Goal: Find specific page/section: Find specific page/section

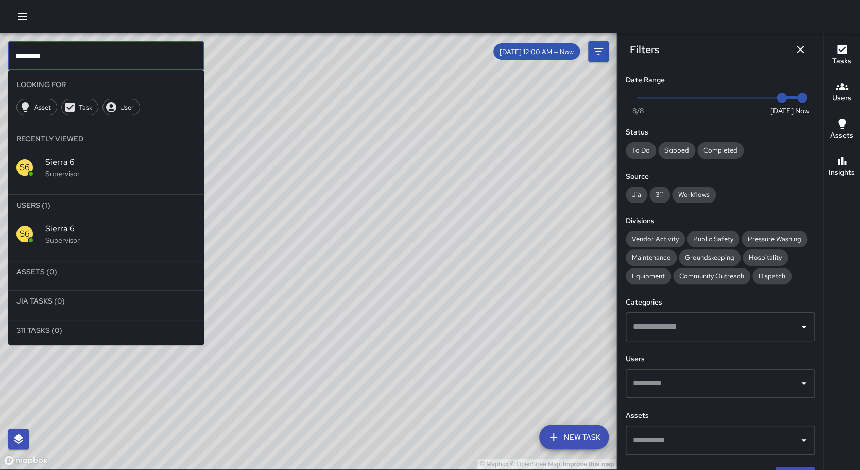
click at [72, 51] on input "********" at bounding box center [106, 55] width 196 height 29
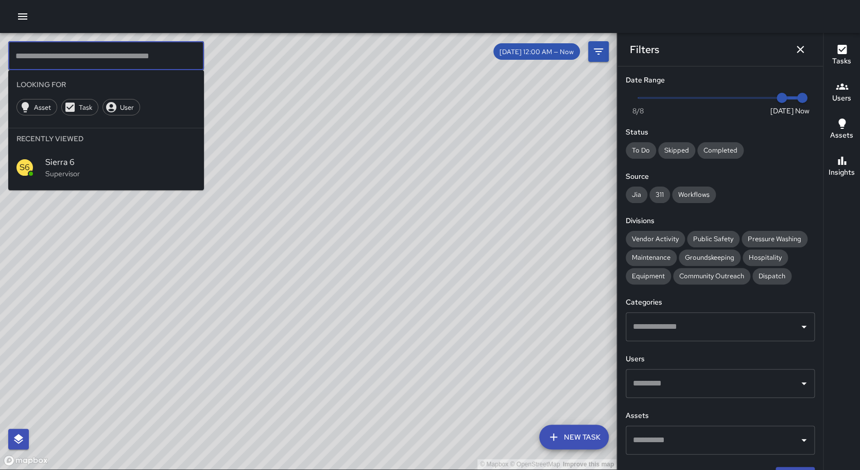
click at [844, 89] on icon "button" at bounding box center [842, 86] width 12 height 6
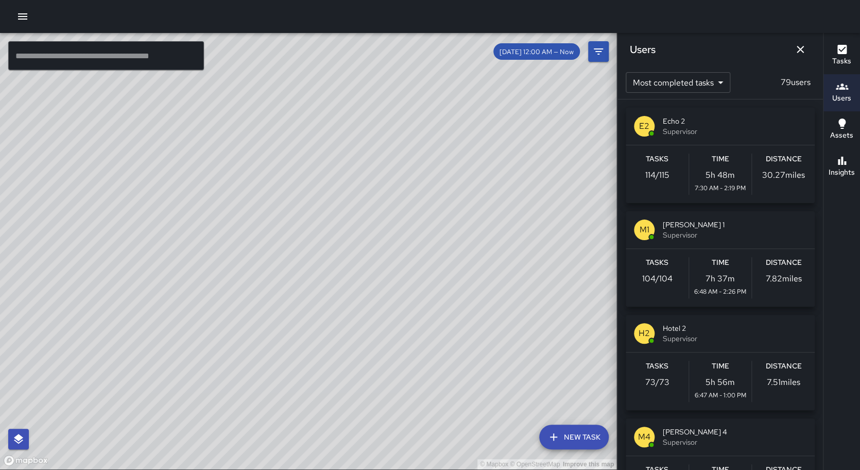
click at [669, 274] on p "104 / 104" at bounding box center [657, 278] width 30 height 12
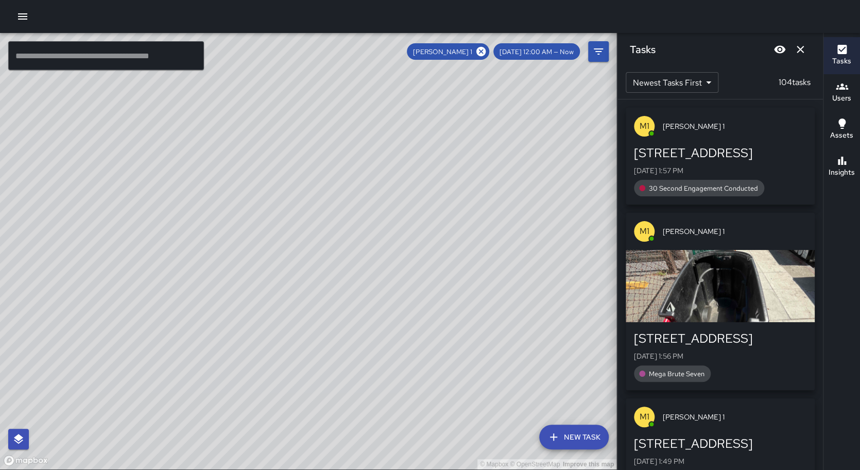
drag, startPoint x: 456, startPoint y: 142, endPoint x: 340, endPoint y: 343, distance: 231.9
click at [340, 343] on div "© Mapbox © OpenStreetMap Improve this map" at bounding box center [308, 251] width 617 height 436
drag, startPoint x: 402, startPoint y: 200, endPoint x: 398, endPoint y: 228, distance: 28.6
click at [398, 223] on div "© Mapbox © OpenStreetMap Improve this map" at bounding box center [308, 251] width 617 height 436
click at [486, 52] on icon at bounding box center [480, 51] width 9 height 9
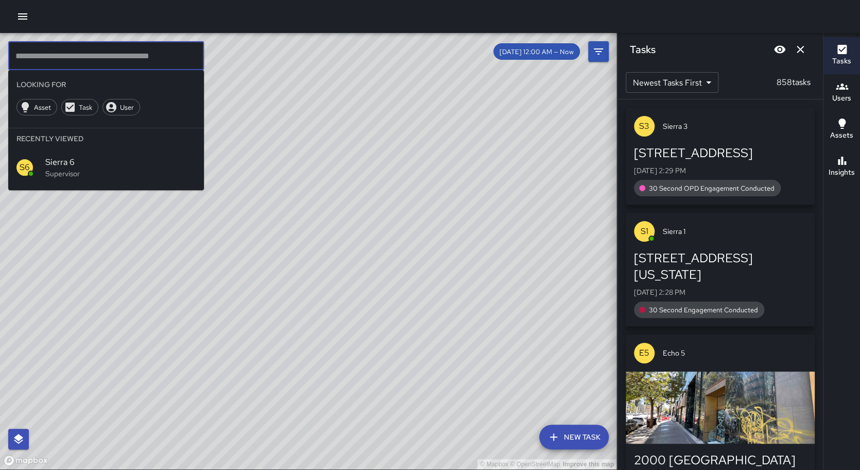
click at [162, 53] on input "text" at bounding box center [106, 55] width 196 height 29
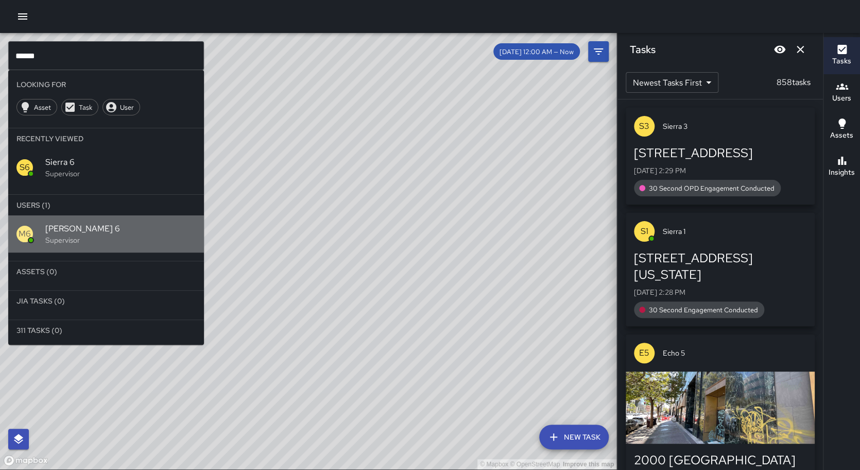
click at [66, 235] on p "Supervisor" at bounding box center [120, 240] width 150 height 10
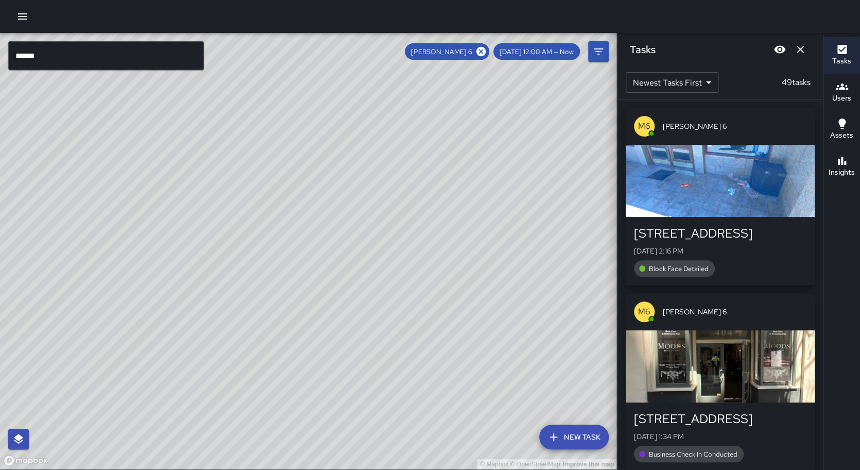
drag, startPoint x: 270, startPoint y: 279, endPoint x: 328, endPoint y: 110, distance: 178.5
click at [328, 110] on div "© Mapbox © OpenStreetMap Improve this map" at bounding box center [308, 251] width 617 height 436
drag, startPoint x: 290, startPoint y: 237, endPoint x: 305, endPoint y: 134, distance: 104.2
click at [305, 134] on div "© Mapbox © OpenStreetMap Improve this map" at bounding box center [308, 251] width 617 height 436
click at [486, 53] on icon at bounding box center [480, 51] width 9 height 9
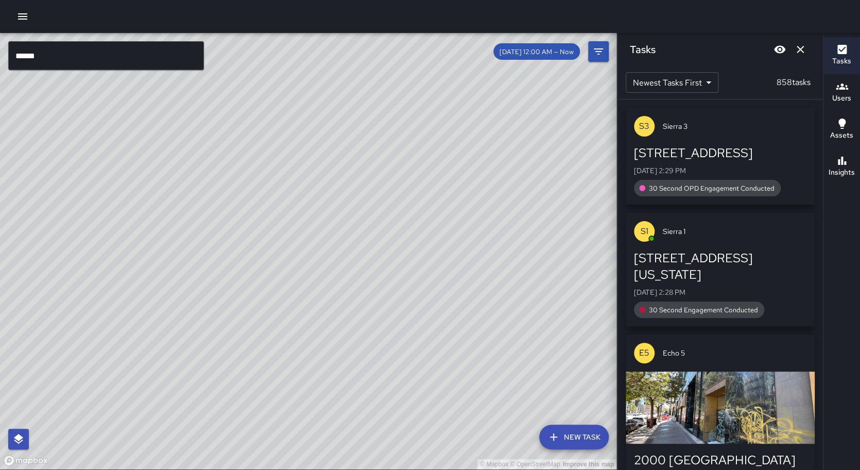
click at [52, 59] on input "******" at bounding box center [106, 55] width 196 height 29
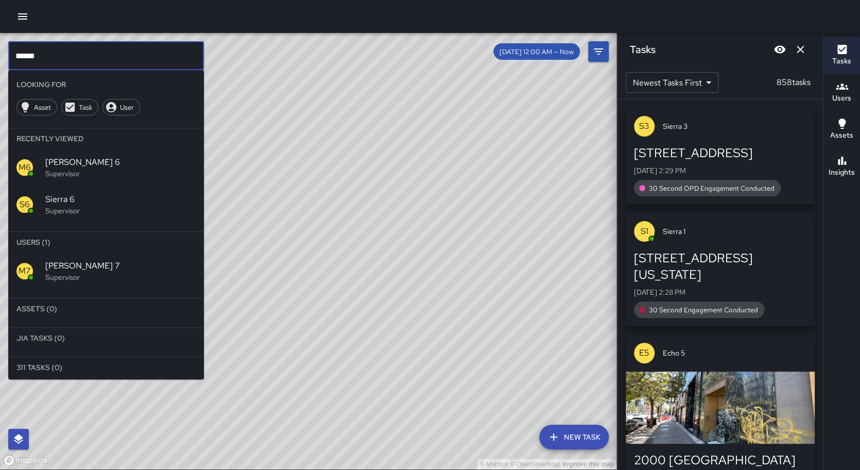
click at [86, 272] on p "Supervisor" at bounding box center [120, 277] width 150 height 10
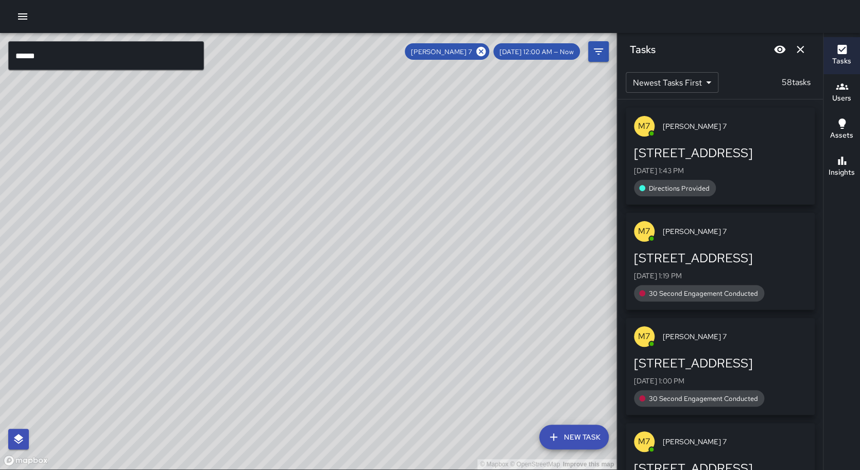
drag, startPoint x: 219, startPoint y: 309, endPoint x: 214, endPoint y: 337, distance: 28.4
click at [214, 337] on div "© Mapbox © OpenStreetMap Improve this map" at bounding box center [308, 251] width 617 height 436
drag, startPoint x: 270, startPoint y: 174, endPoint x: 296, endPoint y: 246, distance: 76.1
click at [296, 246] on div "© Mapbox © OpenStreetMap Improve this map" at bounding box center [308, 251] width 617 height 436
click at [60, 53] on input "******" at bounding box center [106, 55] width 196 height 29
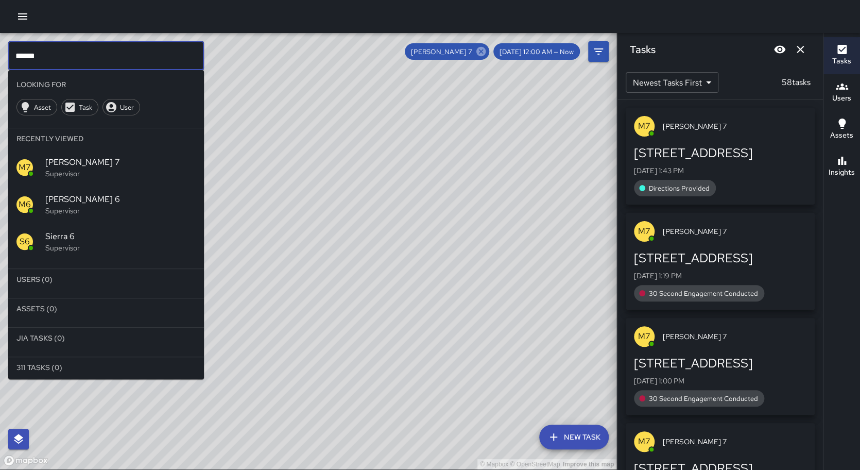
click at [486, 51] on icon at bounding box center [480, 51] width 9 height 9
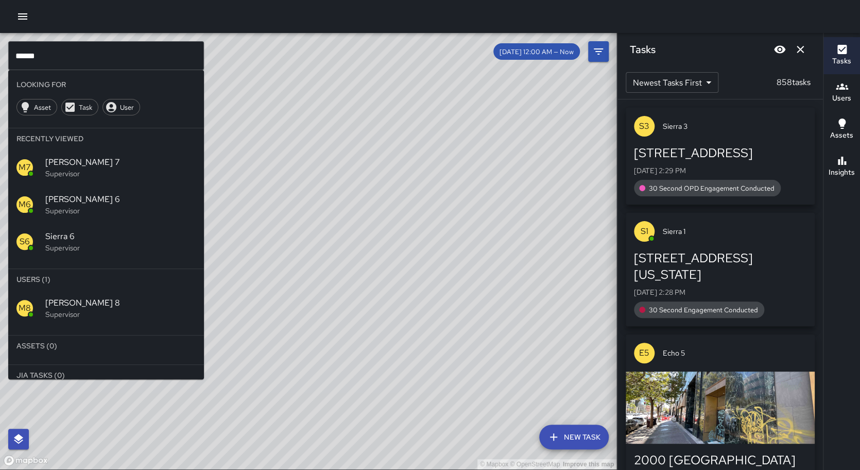
click at [55, 305] on span "[PERSON_NAME] 8" at bounding box center [120, 303] width 150 height 12
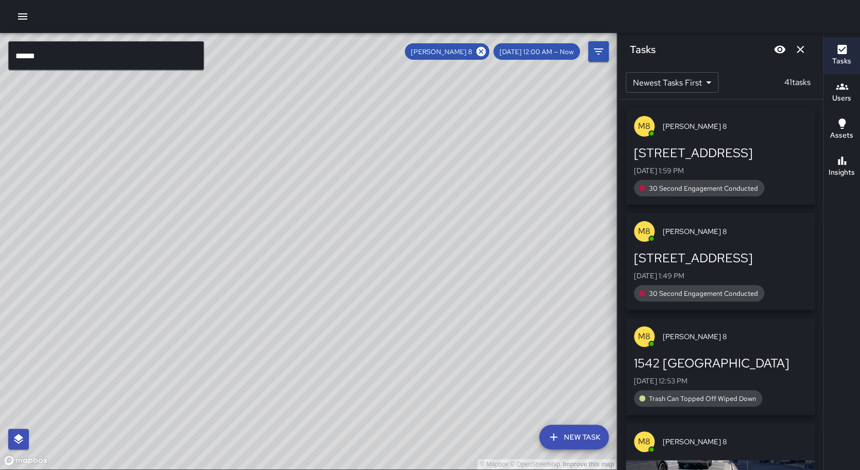
drag, startPoint x: 292, startPoint y: 264, endPoint x: 347, endPoint y: 162, distance: 116.1
click at [347, 162] on div "© Mapbox © OpenStreetMap Improve this map" at bounding box center [308, 251] width 617 height 436
click at [486, 52] on icon at bounding box center [480, 51] width 9 height 9
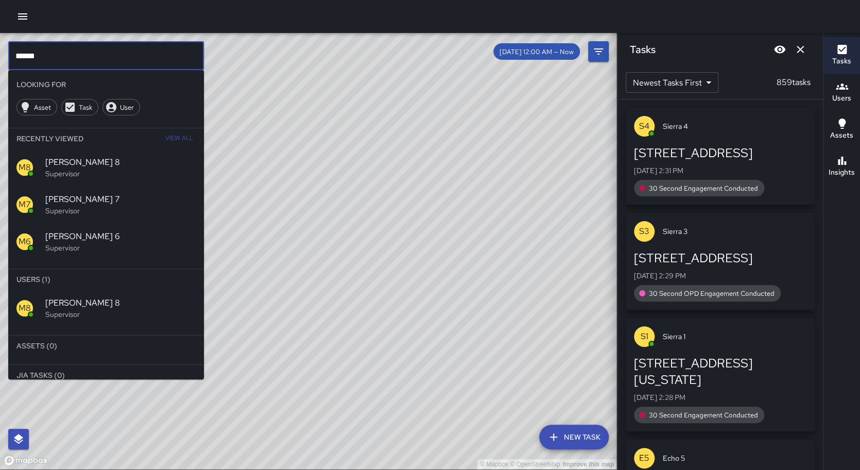
click at [129, 58] on input "******" at bounding box center [106, 55] width 196 height 29
type input "******"
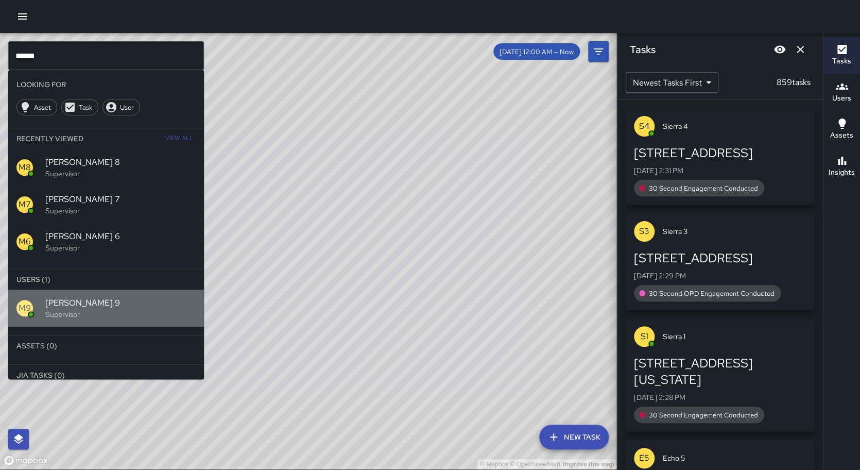
click at [66, 313] on p "Supervisor" at bounding box center [120, 314] width 150 height 10
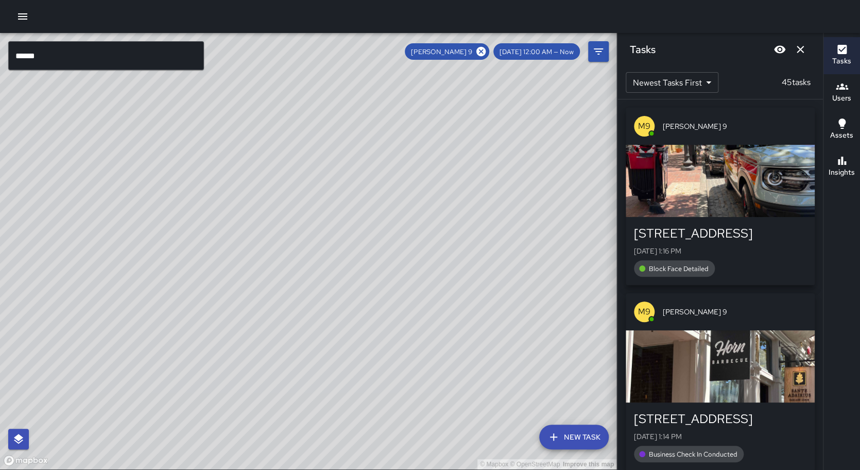
drag, startPoint x: 198, startPoint y: 253, endPoint x: 207, endPoint y: 143, distance: 110.6
click at [207, 143] on div "© Mapbox © OpenStreetMap Improve this map" at bounding box center [308, 251] width 617 height 436
drag, startPoint x: 300, startPoint y: 225, endPoint x: 333, endPoint y: 129, distance: 101.3
click at [333, 129] on div "© Mapbox © OpenStreetMap Improve this map" at bounding box center [308, 251] width 617 height 436
click at [113, 57] on input "******" at bounding box center [106, 55] width 196 height 29
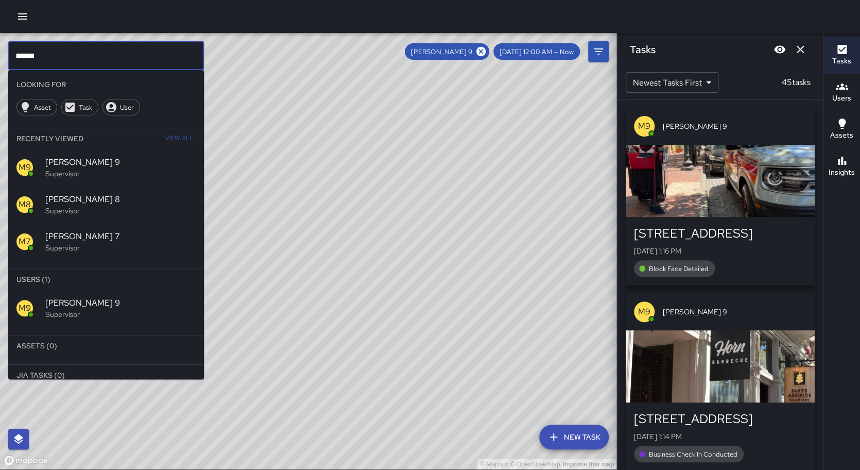
click at [113, 57] on input "******" at bounding box center [106, 55] width 196 height 29
click at [113, 56] on input "******" at bounding box center [106, 55] width 196 height 29
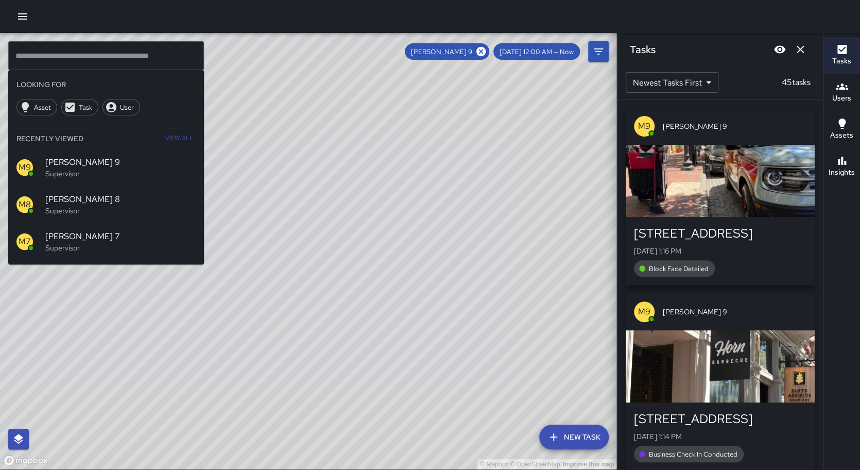
click at [337, 196] on div "© Mapbox © OpenStreetMap Improve this map" at bounding box center [308, 251] width 617 height 436
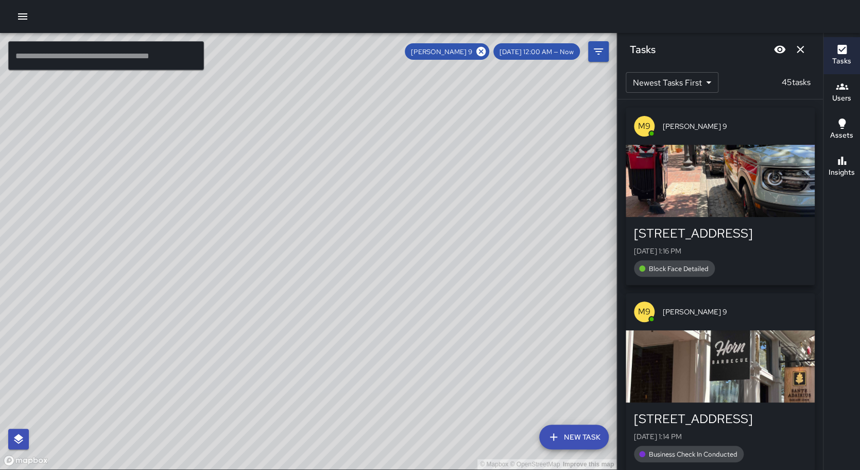
drag, startPoint x: 288, startPoint y: 163, endPoint x: 186, endPoint y: 233, distance: 123.6
click at [186, 233] on div "© Mapbox © OpenStreetMap Improve this map" at bounding box center [308, 251] width 617 height 436
drag, startPoint x: 186, startPoint y: 215, endPoint x: 381, endPoint y: 152, distance: 204.6
click at [381, 152] on div "© Mapbox © OpenStreetMap Improve this map" at bounding box center [308, 251] width 617 height 436
drag, startPoint x: 255, startPoint y: 299, endPoint x: 293, endPoint y: 281, distance: 41.0
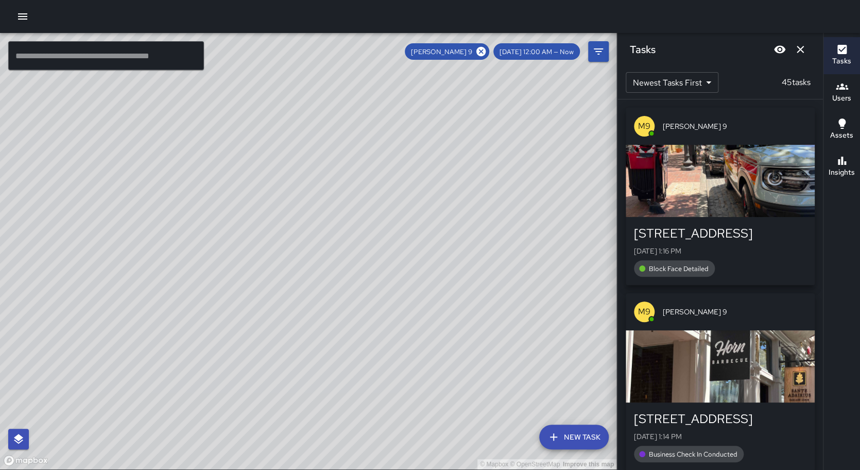
click at [293, 281] on div "© Mapbox © OpenStreetMap Improve this map" at bounding box center [308, 251] width 617 height 436
drag, startPoint x: 264, startPoint y: 215, endPoint x: 270, endPoint y: 204, distance: 12.0
click at [270, 204] on div "© Mapbox © OpenStreetMap Improve this map" at bounding box center [308, 251] width 617 height 436
drag, startPoint x: 166, startPoint y: 288, endPoint x: 396, endPoint y: 264, distance: 231.5
click at [396, 264] on div "© Mapbox © OpenStreetMap Improve this map" at bounding box center [308, 251] width 617 height 436
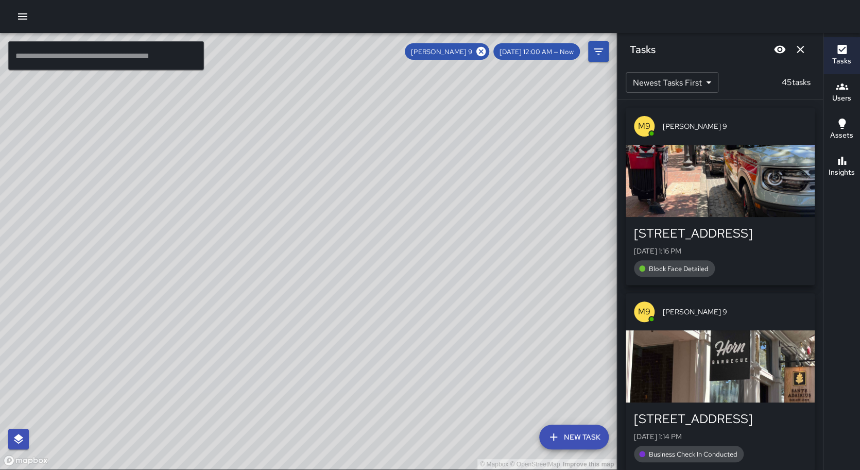
drag, startPoint x: 106, startPoint y: 343, endPoint x: 218, endPoint y: 259, distance: 139.8
click at [193, 201] on div "© Mapbox © OpenStreetMap Improve this map" at bounding box center [308, 251] width 617 height 436
drag, startPoint x: 308, startPoint y: 292, endPoint x: 264, endPoint y: 349, distance: 72.0
click at [264, 349] on div "© Mapbox © OpenStreetMap Improve this map" at bounding box center [308, 251] width 617 height 436
drag, startPoint x: 378, startPoint y: 240, endPoint x: 350, endPoint y: 260, distance: 34.3
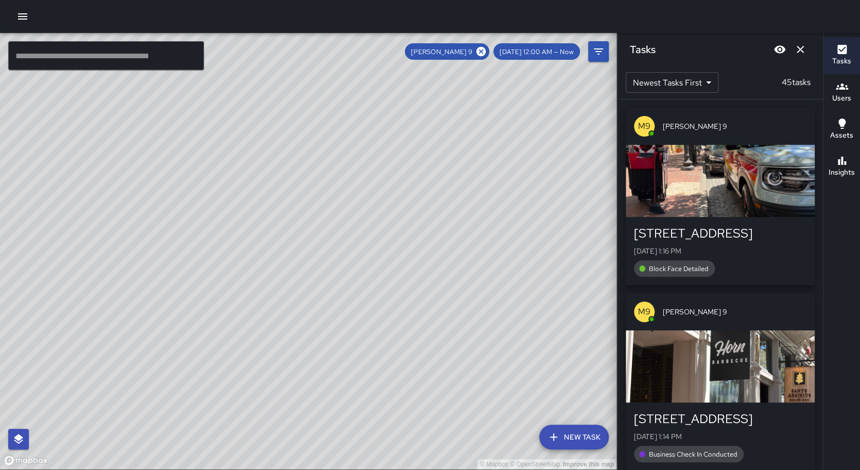
click at [350, 260] on div "© Mapbox © OpenStreetMap Improve this map" at bounding box center [308, 251] width 617 height 436
drag, startPoint x: 291, startPoint y: 306, endPoint x: 294, endPoint y: 288, distance: 17.8
click at [294, 288] on div "© Mapbox © OpenStreetMap Improve this map" at bounding box center [308, 251] width 617 height 436
drag, startPoint x: 322, startPoint y: 234, endPoint x: 316, endPoint y: 215, distance: 19.5
click at [316, 215] on div "© Mapbox © OpenStreetMap Improve this map" at bounding box center [308, 251] width 617 height 436
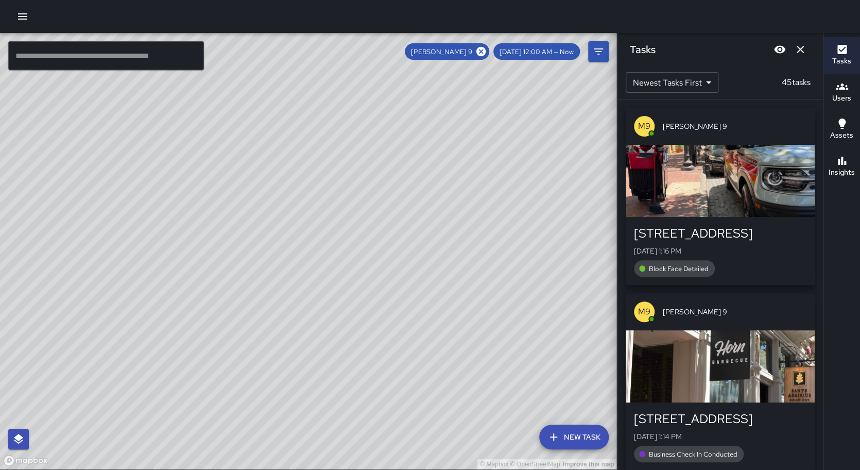
drag, startPoint x: 275, startPoint y: 259, endPoint x: 280, endPoint y: 232, distance: 27.3
click at [280, 232] on div "© Mapbox © OpenStreetMap Improve this map" at bounding box center [308, 251] width 617 height 436
drag, startPoint x: 326, startPoint y: 196, endPoint x: 306, endPoint y: 240, distance: 47.3
click at [306, 240] on div "© Mapbox © OpenStreetMap Improve this map" at bounding box center [308, 251] width 617 height 436
drag, startPoint x: 354, startPoint y: 208, endPoint x: 338, endPoint y: 255, distance: 49.5
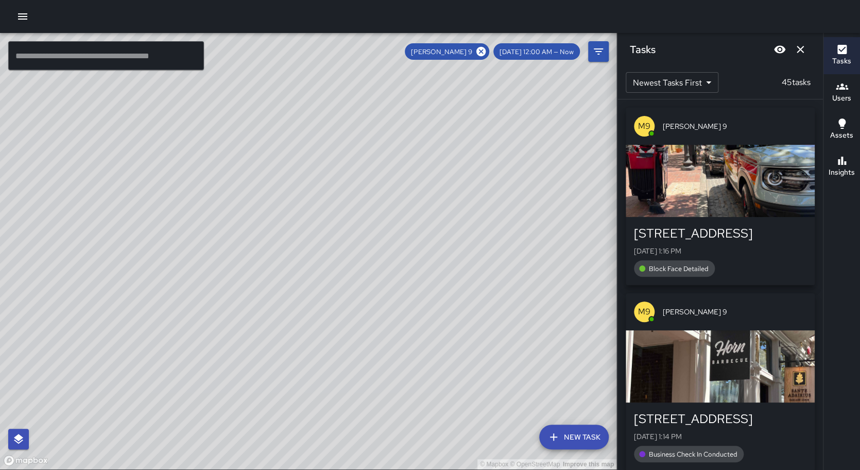
click at [338, 255] on div "© Mapbox © OpenStreetMap Improve this map" at bounding box center [308, 251] width 617 height 436
click at [486, 52] on icon at bounding box center [480, 51] width 9 height 9
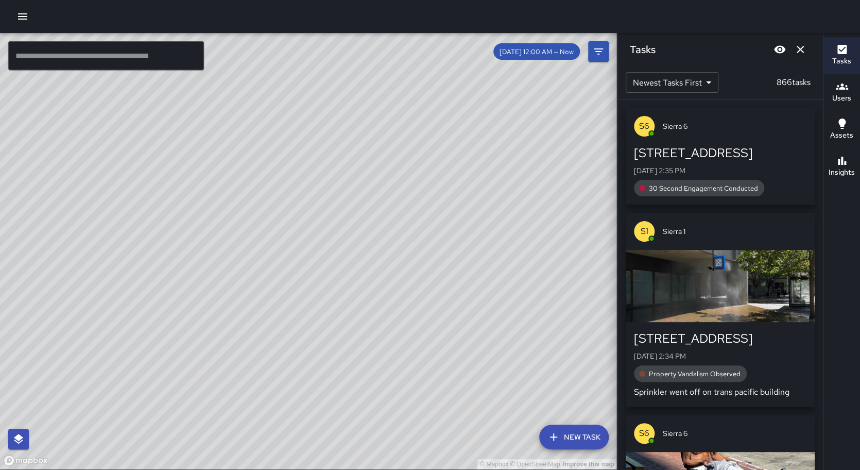
drag, startPoint x: 266, startPoint y: 238, endPoint x: 170, endPoint y: 299, distance: 113.5
click at [170, 299] on div "© Mapbox © OpenStreetMap Improve this map" at bounding box center [308, 251] width 617 height 436
drag, startPoint x: 209, startPoint y: 266, endPoint x: 215, endPoint y: 264, distance: 6.9
click at [215, 264] on div "© Mapbox © OpenStreetMap Improve this map" at bounding box center [308, 251] width 617 height 436
drag, startPoint x: 326, startPoint y: 177, endPoint x: 157, endPoint y: 349, distance: 241.1
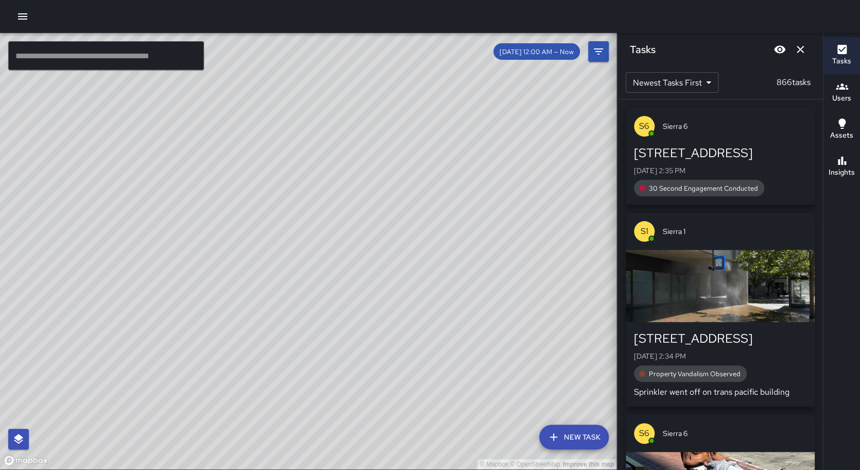
click at [157, 349] on div "© Mapbox © OpenStreetMap Improve this map" at bounding box center [308, 251] width 617 height 436
drag, startPoint x: 167, startPoint y: 246, endPoint x: 240, endPoint y: 191, distance: 90.9
click at [240, 191] on div "© Mapbox © OpenStreetMap Improve this map" at bounding box center [308, 251] width 617 height 436
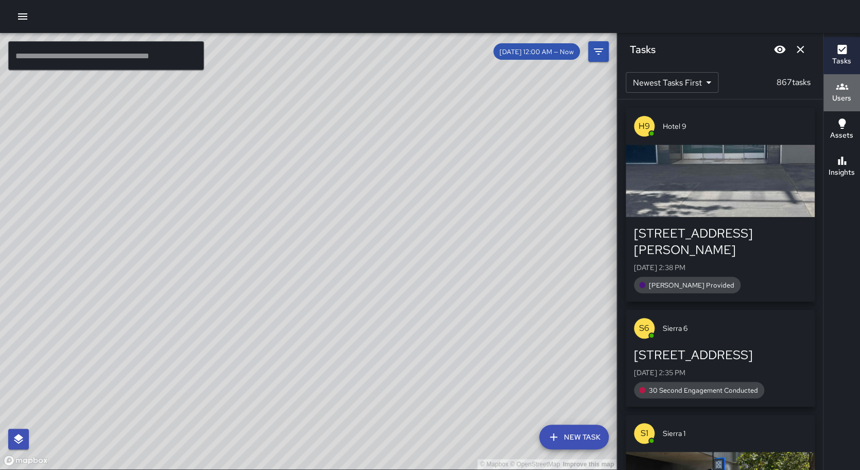
click at [839, 90] on icon "button" at bounding box center [842, 86] width 12 height 12
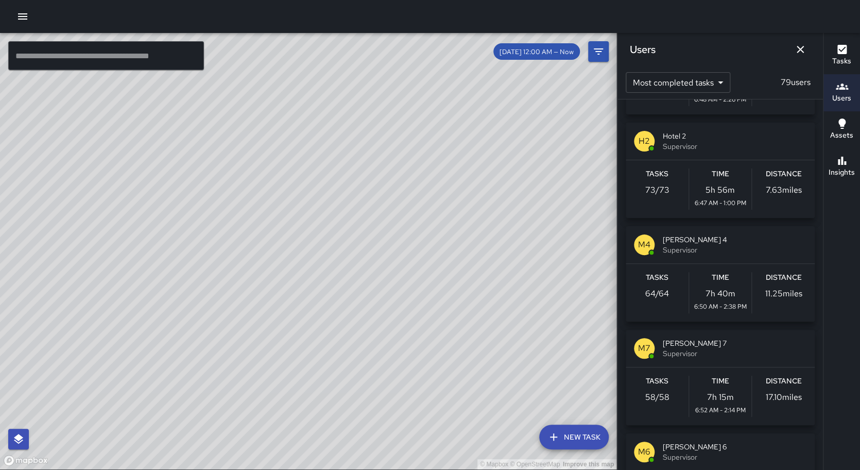
scroll to position [203, 0]
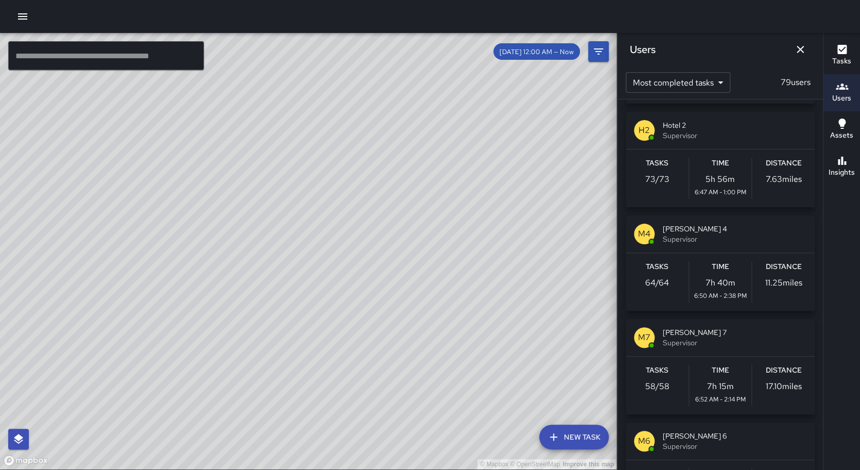
click at [697, 255] on div "Tasks 64 / 64 Time 7h 40m 6:50 AM - 2:38 PM Distance 11.25 miles" at bounding box center [720, 282] width 189 height 58
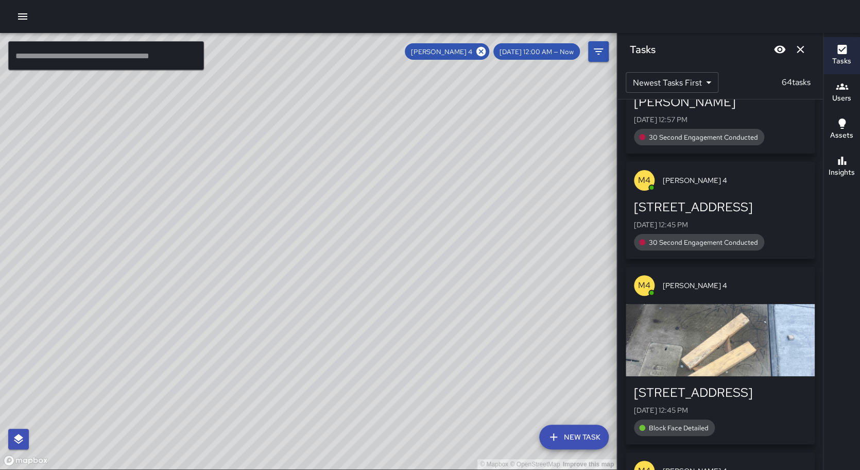
scroll to position [73, 0]
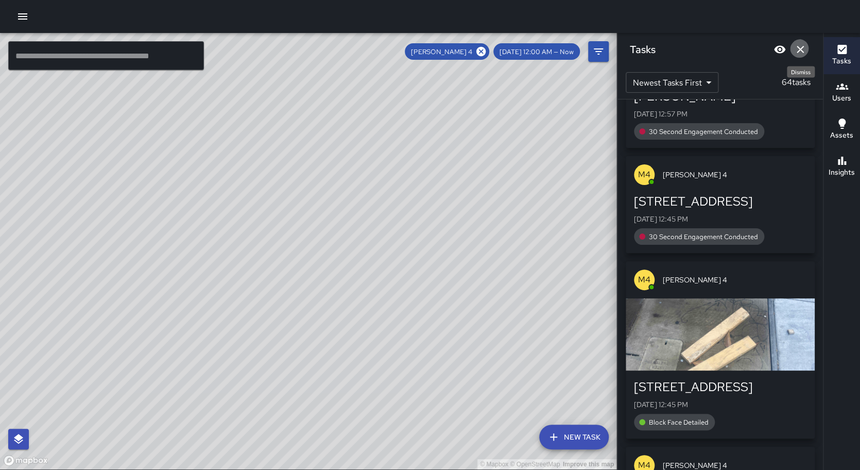
click at [796, 50] on icon "Dismiss" at bounding box center [800, 49] width 12 height 12
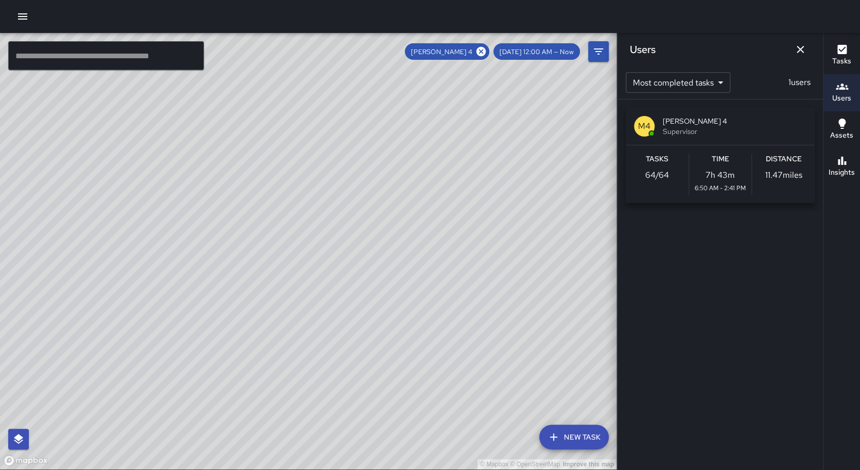
drag, startPoint x: 206, startPoint y: 242, endPoint x: 359, endPoint y: 122, distance: 194.4
click at [359, 122] on div "© Mapbox © OpenStreetMap Improve this map" at bounding box center [308, 251] width 617 height 436
drag, startPoint x: 331, startPoint y: 262, endPoint x: 373, endPoint y: 232, distance: 51.7
click at [347, 238] on div "© Mapbox © OpenStreetMap Improve this map" at bounding box center [308, 251] width 617 height 436
click at [487, 52] on icon at bounding box center [480, 51] width 11 height 11
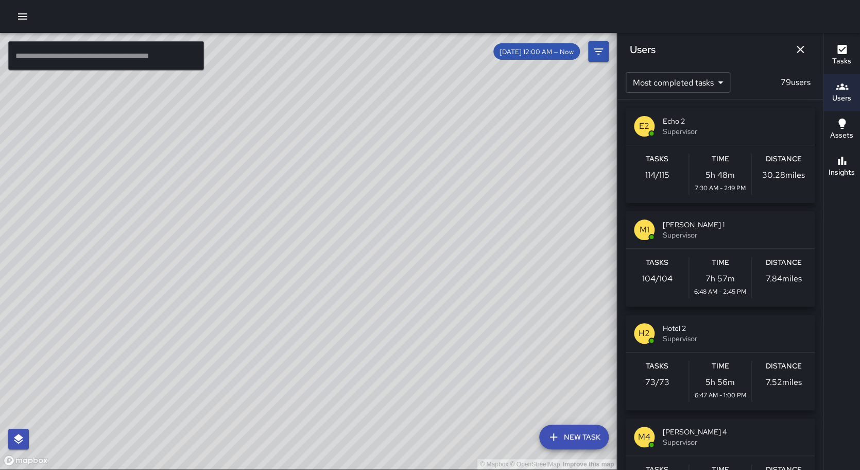
drag, startPoint x: 353, startPoint y: 141, endPoint x: 336, endPoint y: 191, distance: 53.3
click at [337, 191] on div "© Mapbox © OpenStreetMap Improve this map H8 Hotel [STREET_ADDRESS][PERSON_NAME…" at bounding box center [308, 251] width 617 height 436
drag, startPoint x: 406, startPoint y: 320, endPoint x: 349, endPoint y: 332, distance: 58.5
click at [349, 332] on div "© Mapbox © OpenStreetMap Improve this map" at bounding box center [308, 251] width 617 height 436
drag, startPoint x: 308, startPoint y: 285, endPoint x: 311, endPoint y: 262, distance: 22.9
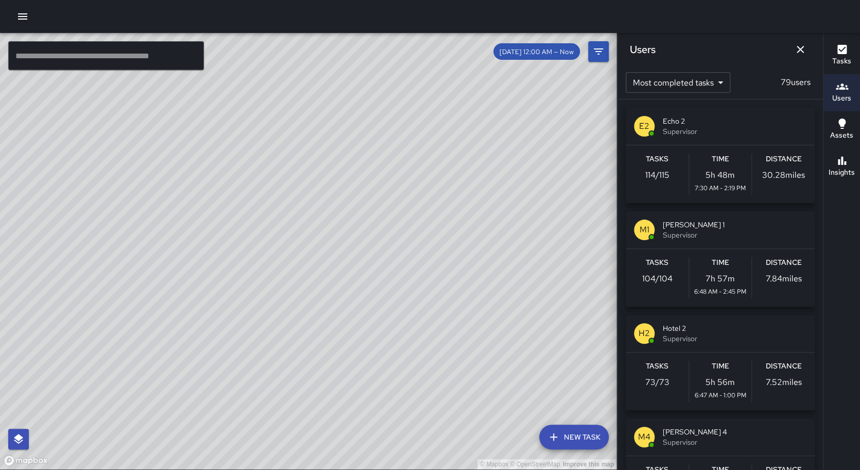
click at [311, 262] on div "© Mapbox © OpenStreetMap Improve this map" at bounding box center [308, 251] width 617 height 436
drag, startPoint x: 340, startPoint y: 364, endPoint x: 343, endPoint y: 323, distance: 40.3
click at [343, 323] on div "© Mapbox © OpenStreetMap Improve this map" at bounding box center [308, 251] width 617 height 436
drag, startPoint x: 326, startPoint y: 301, endPoint x: 316, endPoint y: 270, distance: 31.8
click at [316, 270] on div "© Mapbox © OpenStreetMap Improve this map" at bounding box center [308, 251] width 617 height 436
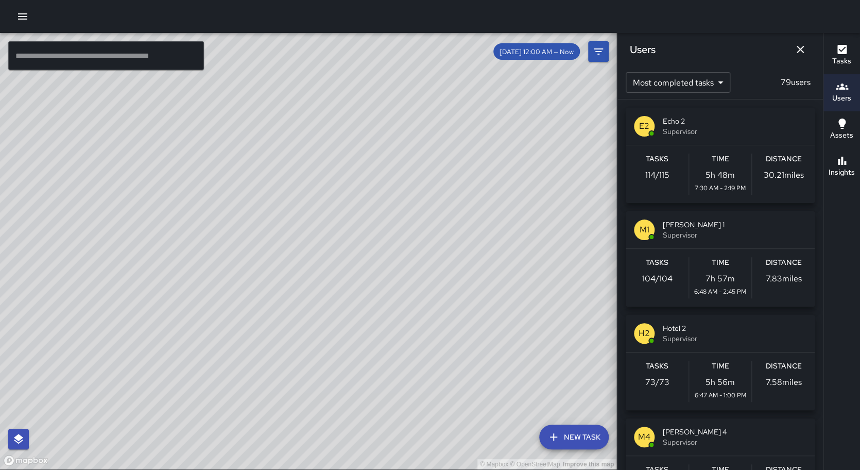
drag, startPoint x: 530, startPoint y: 230, endPoint x: 498, endPoint y: 267, distance: 48.9
click at [498, 267] on div "© Mapbox © OpenStreetMap Improve this map" at bounding box center [308, 251] width 617 height 436
drag, startPoint x: 326, startPoint y: 330, endPoint x: 319, endPoint y: 291, distance: 39.2
click at [319, 291] on div "© Mapbox © OpenStreetMap Improve this map" at bounding box center [308, 251] width 617 height 436
drag, startPoint x: 436, startPoint y: 192, endPoint x: 333, endPoint y: 195, distance: 103.6
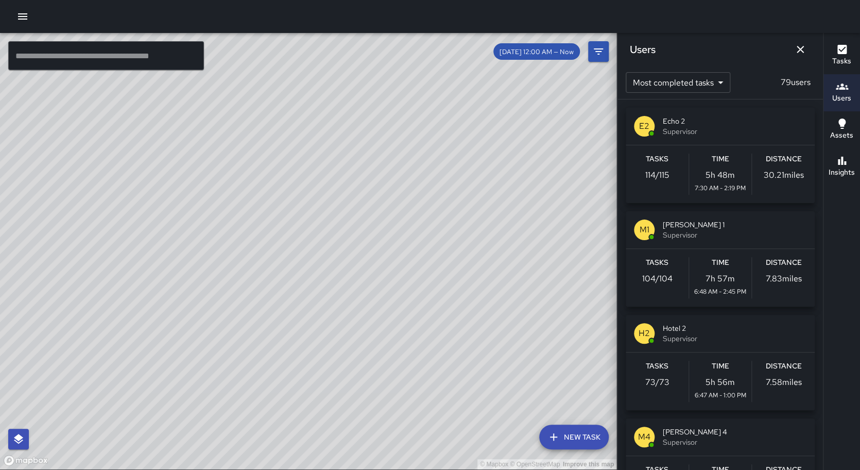
click at [333, 195] on div "© Mapbox © OpenStreetMap Improve this map" at bounding box center [308, 251] width 617 height 436
drag, startPoint x: 170, startPoint y: 264, endPoint x: 436, endPoint y: 352, distance: 280.0
click at [436, 352] on div "© Mapbox © OpenStreetMap Improve this map" at bounding box center [308, 251] width 617 height 436
drag, startPoint x: 472, startPoint y: 289, endPoint x: 459, endPoint y: 317, distance: 30.7
click at [459, 317] on div "© Mapbox © OpenStreetMap Improve this map" at bounding box center [308, 251] width 617 height 436
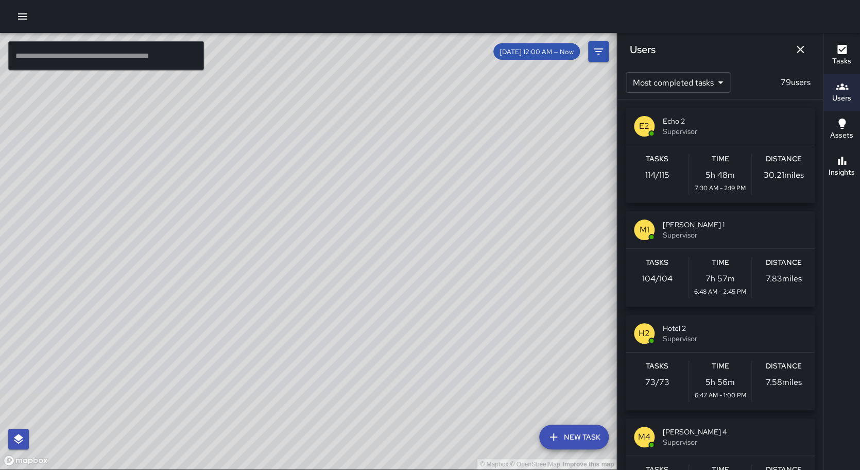
drag, startPoint x: 310, startPoint y: 293, endPoint x: 272, endPoint y: 265, distance: 46.8
click at [272, 265] on div "© Mapbox © OpenStreetMap Improve this map" at bounding box center [308, 251] width 617 height 436
click at [799, 51] on icon "Dismiss" at bounding box center [800, 49] width 7 height 7
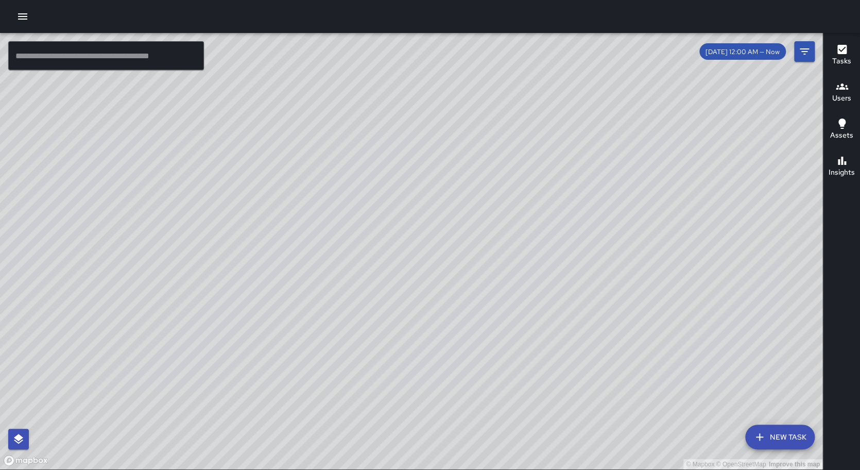
click at [109, 54] on input "text" at bounding box center [106, 55] width 196 height 29
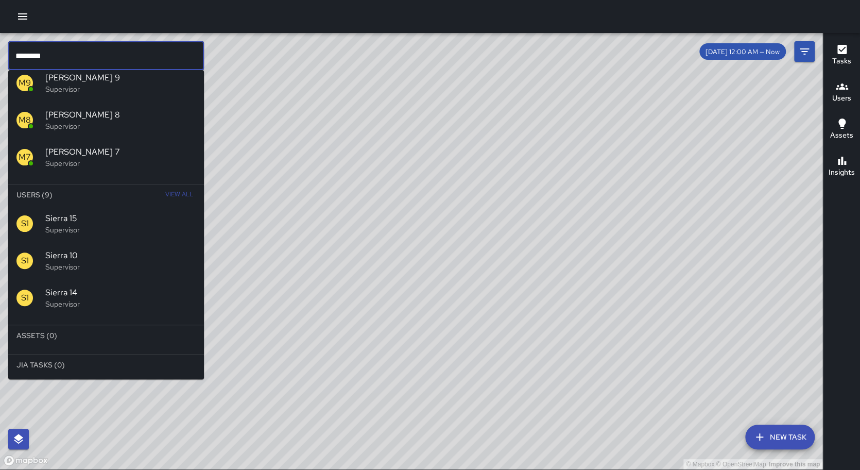
scroll to position [86, 0]
click at [183, 192] on span "View All" at bounding box center [179, 193] width 28 height 16
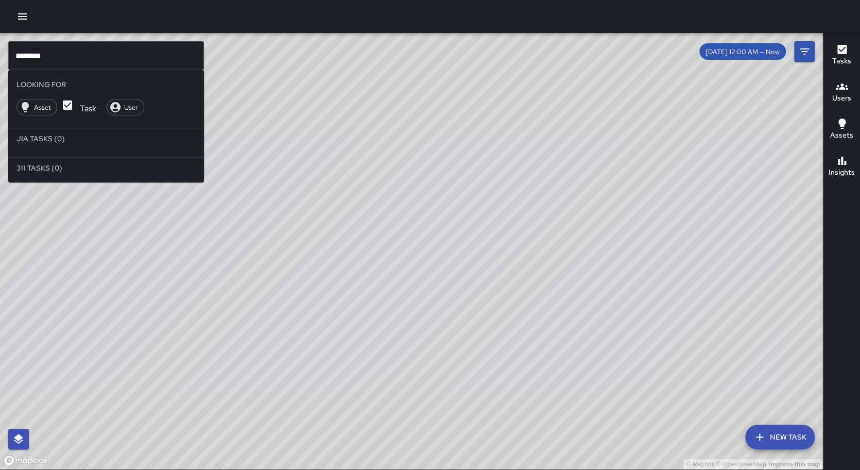
scroll to position [0, 0]
click at [52, 55] on input "********" at bounding box center [106, 55] width 196 height 29
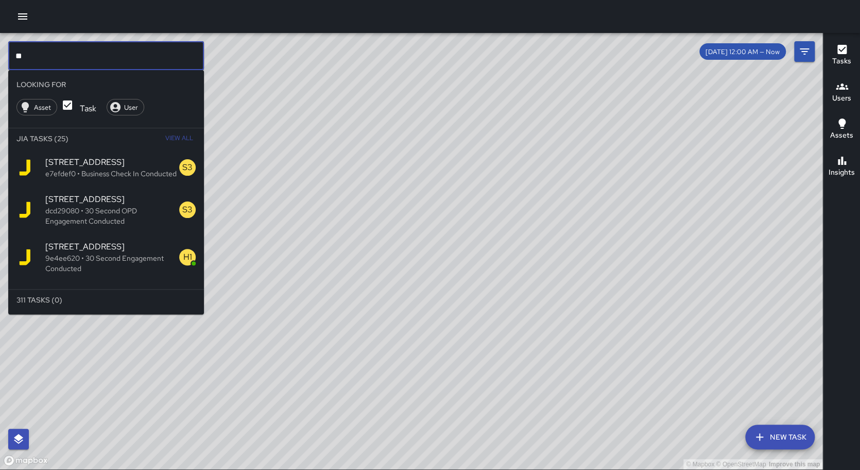
type input "*"
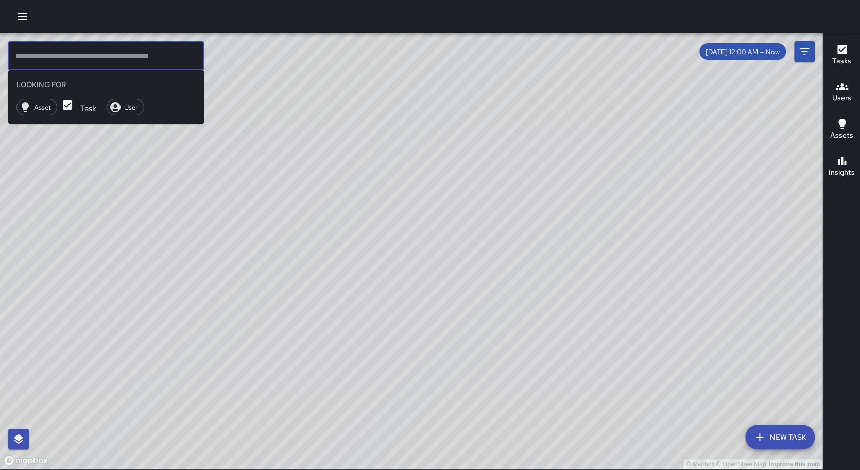
click at [798, 52] on icon "Filters" at bounding box center [804, 51] width 12 height 12
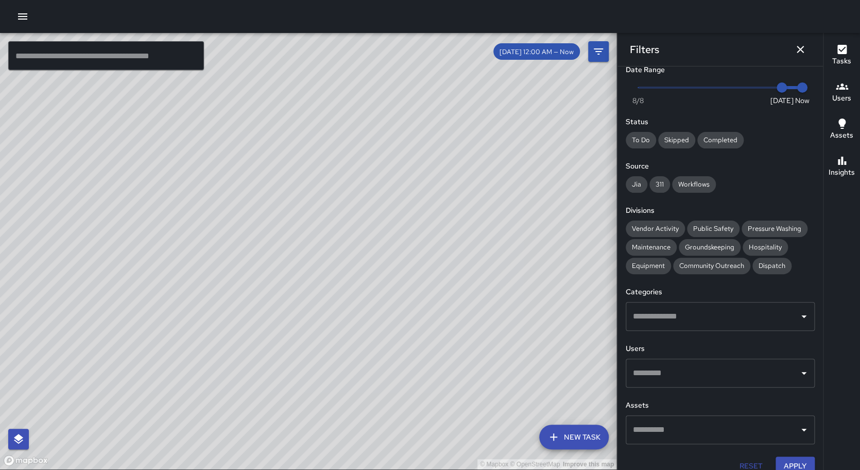
scroll to position [13, 0]
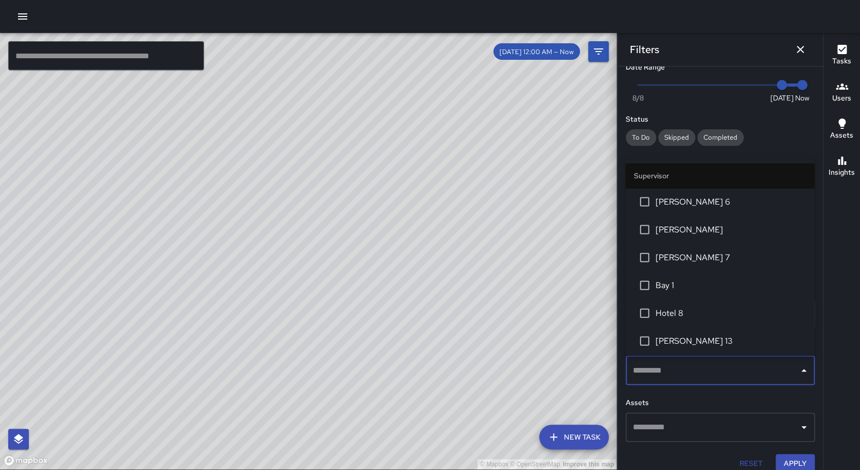
click at [645, 362] on input "text" at bounding box center [712, 371] width 164 height 20
type input "********"
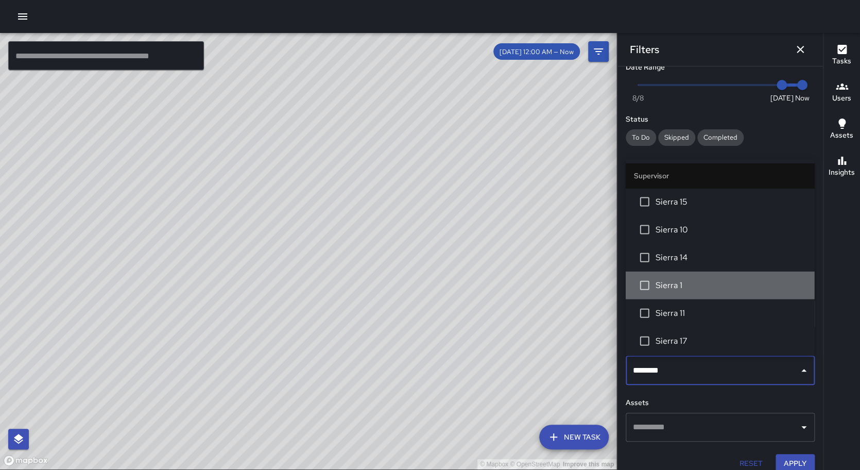
click at [672, 279] on span "Sierra 1" at bounding box center [731, 285] width 151 height 12
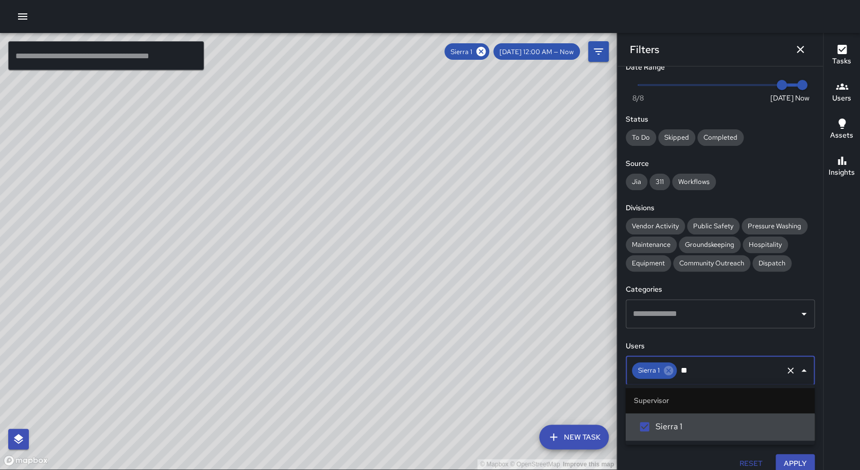
type input "*"
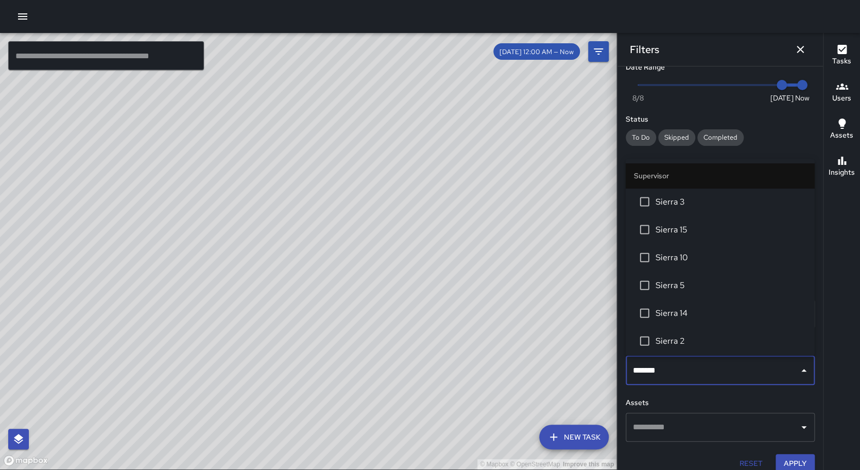
type input "********"
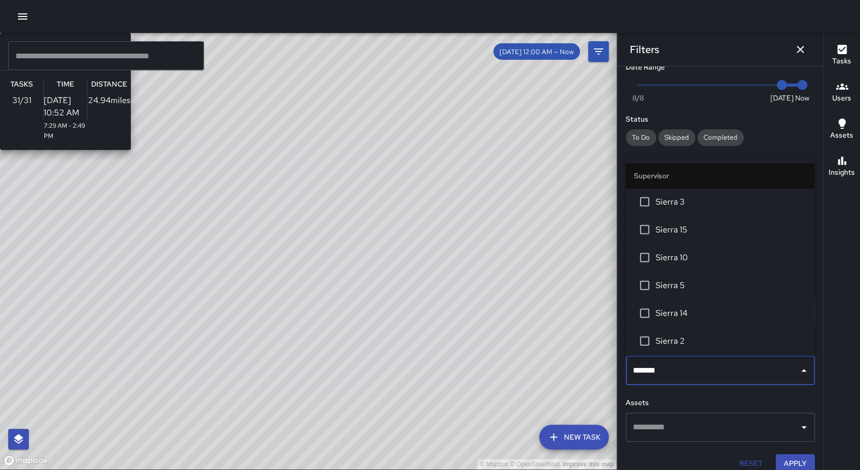
type input "********"
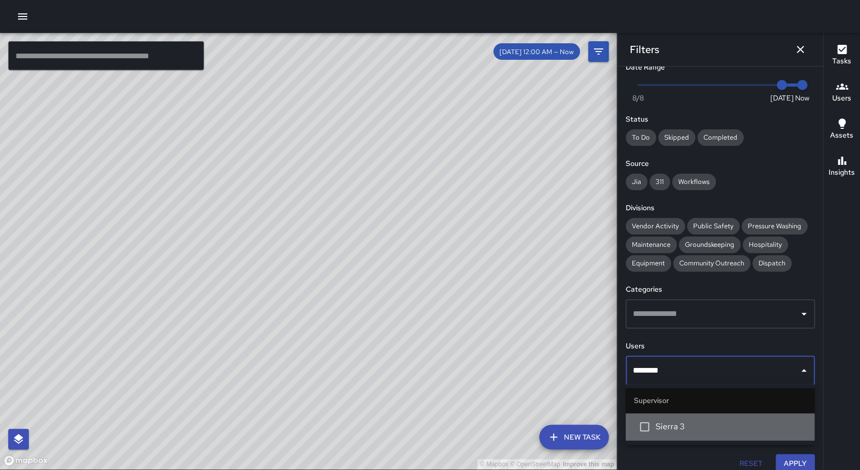
click at [658, 422] on span "Sierra 3" at bounding box center [731, 426] width 151 height 12
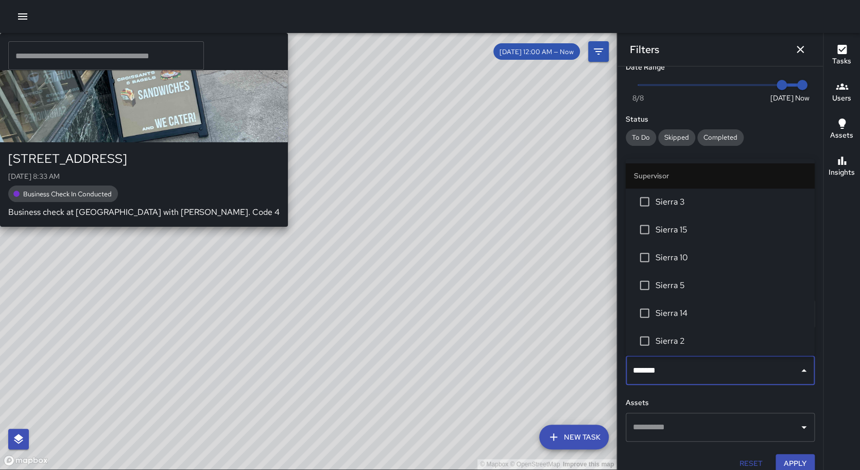
type input "********"
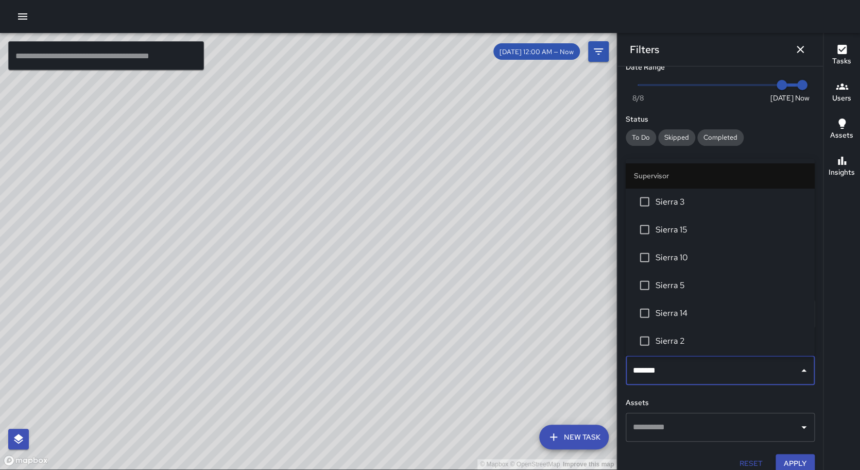
type input "********"
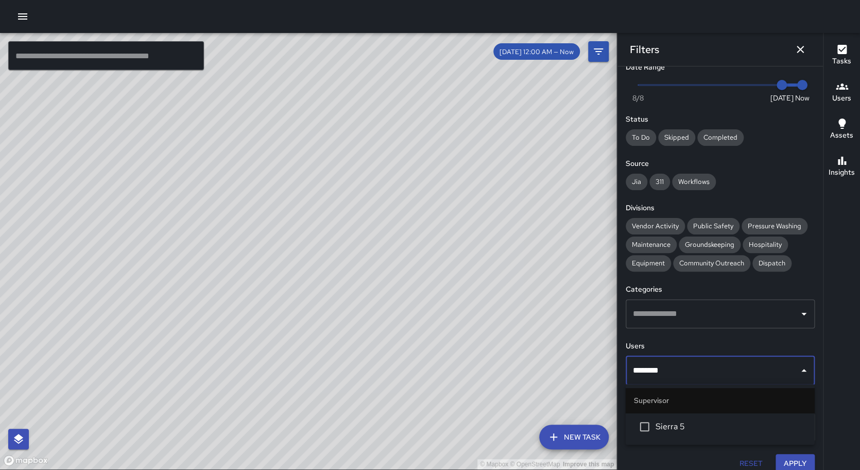
click at [664, 429] on span "Sierra 5" at bounding box center [731, 426] width 151 height 12
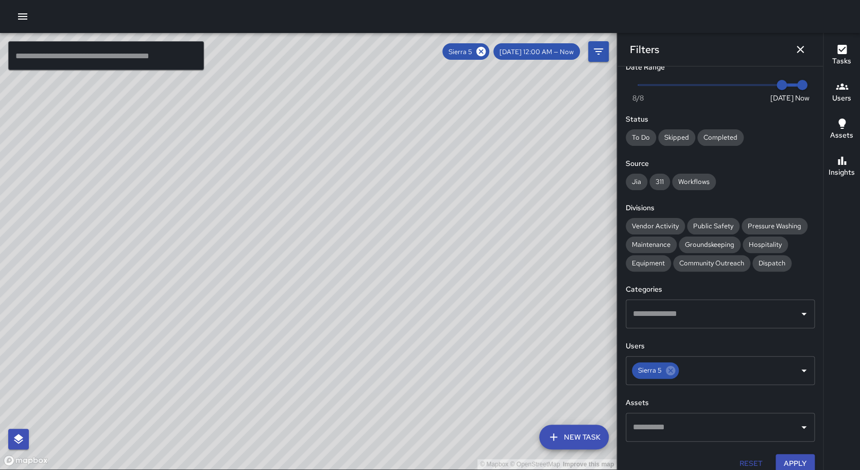
drag, startPoint x: 383, startPoint y: 196, endPoint x: 363, endPoint y: 274, distance: 79.7
click at [362, 275] on div "© Mapbox © OpenStreetMap Improve this map" at bounding box center [308, 251] width 617 height 436
drag, startPoint x: 381, startPoint y: 132, endPoint x: 295, endPoint y: 305, distance: 193.7
click at [295, 305] on div "© Mapbox © OpenStreetMap Improve this map" at bounding box center [308, 251] width 617 height 436
click at [670, 370] on icon at bounding box center [670, 370] width 11 height 11
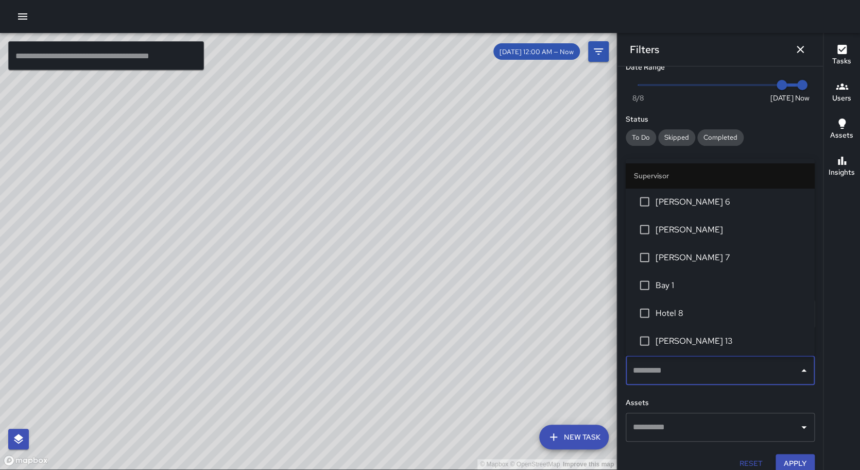
click at [670, 370] on input "text" at bounding box center [712, 371] width 164 height 20
type input "********"
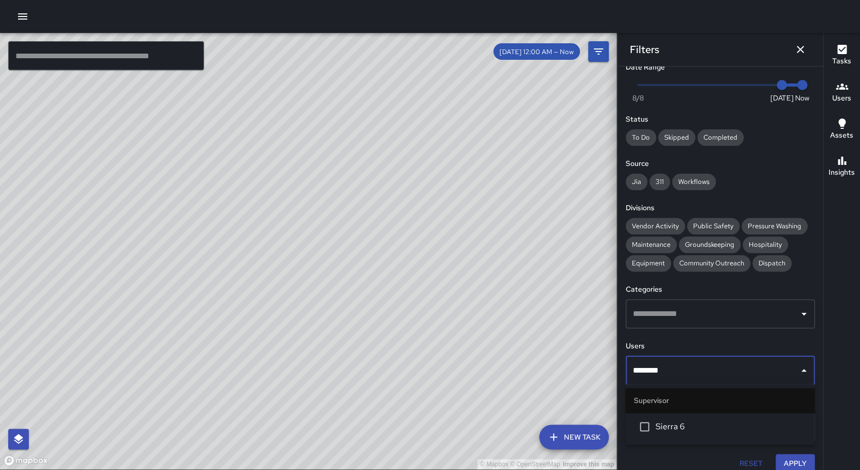
click at [674, 428] on span "Sierra 6" at bounding box center [731, 426] width 151 height 12
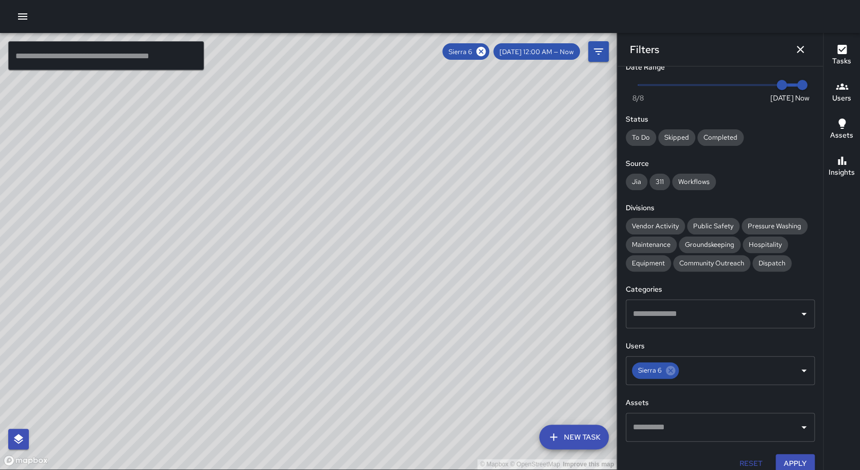
drag, startPoint x: 451, startPoint y: 378, endPoint x: 371, endPoint y: 228, distance: 169.4
click at [419, 197] on div "© Mapbox © OpenStreetMap Improve this map" at bounding box center [308, 251] width 617 height 436
click at [669, 366] on icon at bounding box center [670, 370] width 9 height 9
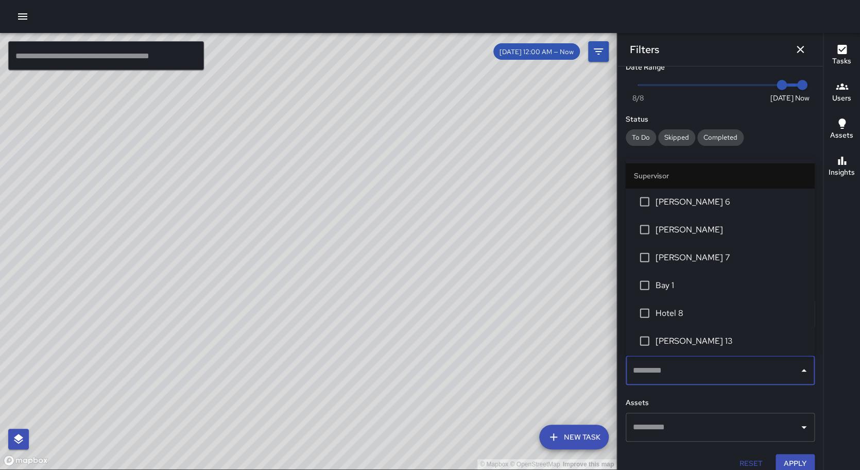
click at [701, 369] on input "text" at bounding box center [712, 371] width 164 height 20
type input "********"
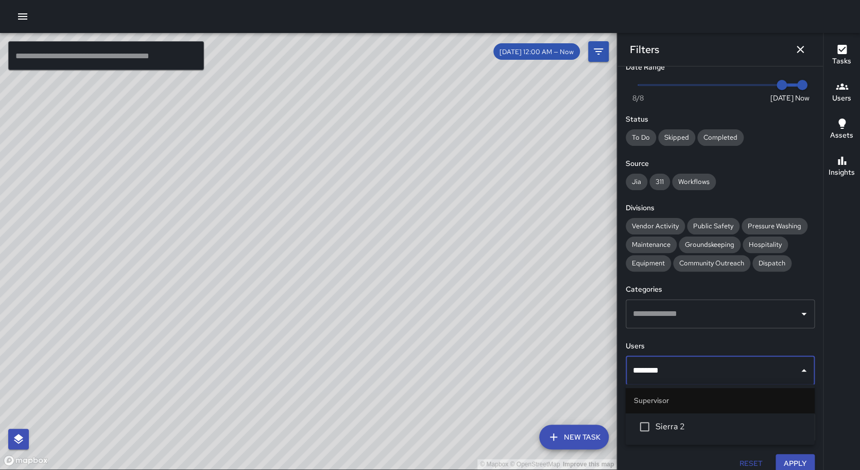
click at [704, 420] on span "Sierra 2" at bounding box center [731, 426] width 151 height 12
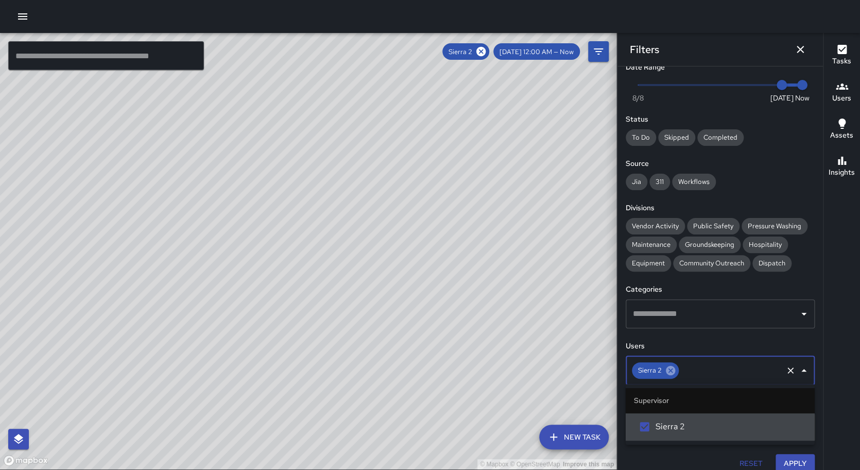
click at [667, 367] on icon at bounding box center [670, 370] width 11 height 11
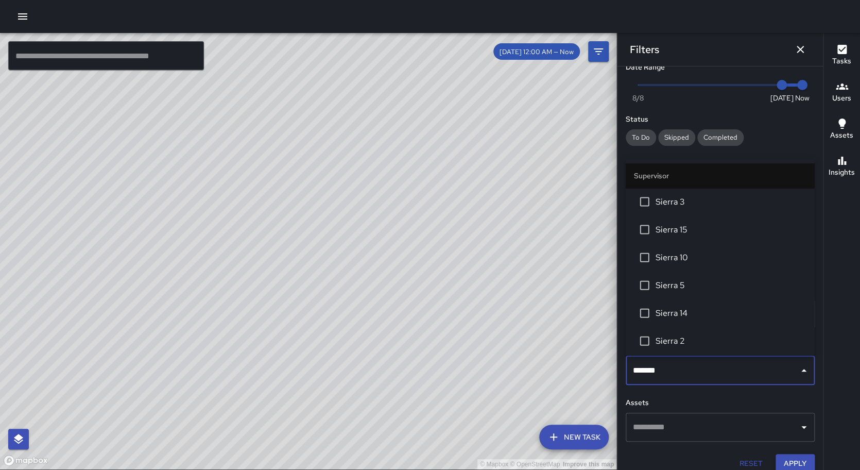
type input "********"
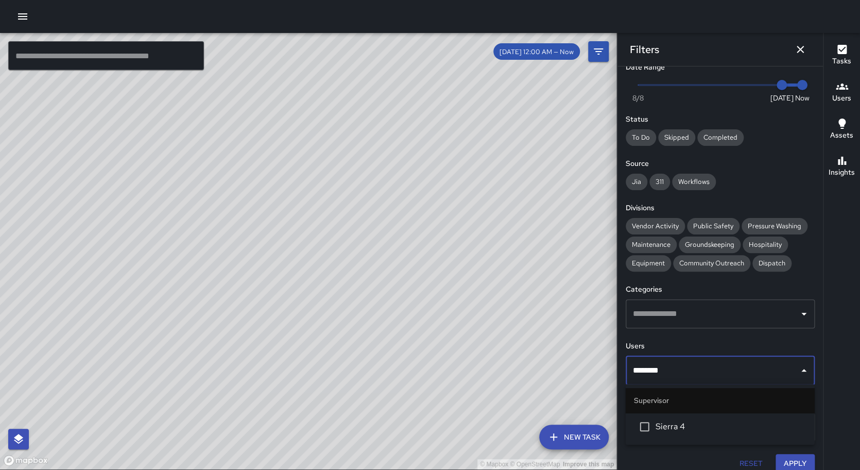
click at [669, 424] on span "Sierra 4" at bounding box center [731, 426] width 151 height 12
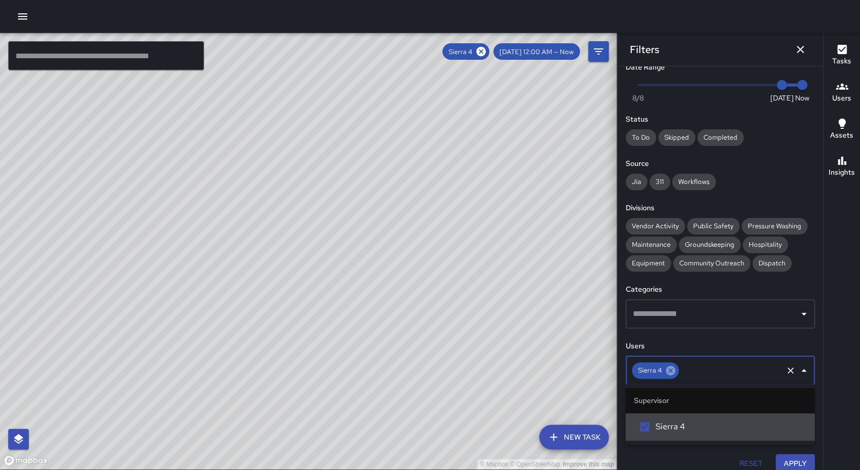
click at [668, 371] on icon at bounding box center [670, 370] width 11 height 11
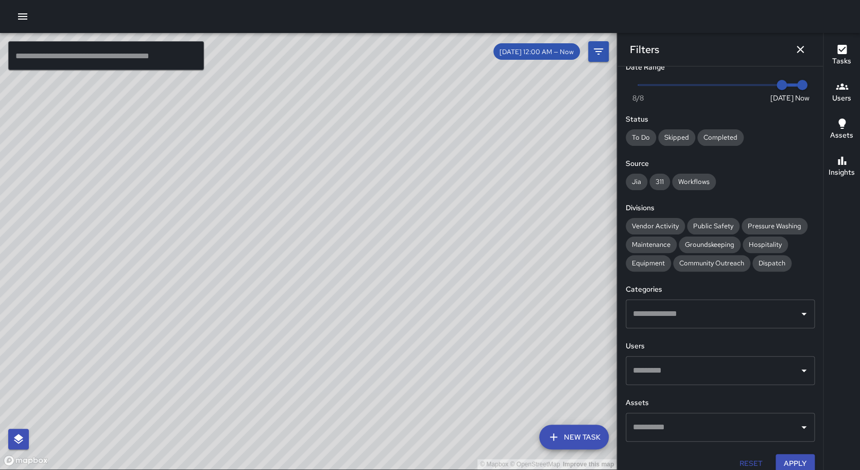
drag, startPoint x: 556, startPoint y: 366, endPoint x: 554, endPoint y: 321, distance: 44.9
click at [554, 321] on div "© Mapbox © OpenStreetMap Improve this map" at bounding box center [308, 251] width 617 height 436
click at [551, 317] on div "© Mapbox © OpenStreetMap Improve this map" at bounding box center [308, 251] width 617 height 436
click at [707, 221] on span "Public Safety" at bounding box center [713, 225] width 53 height 9
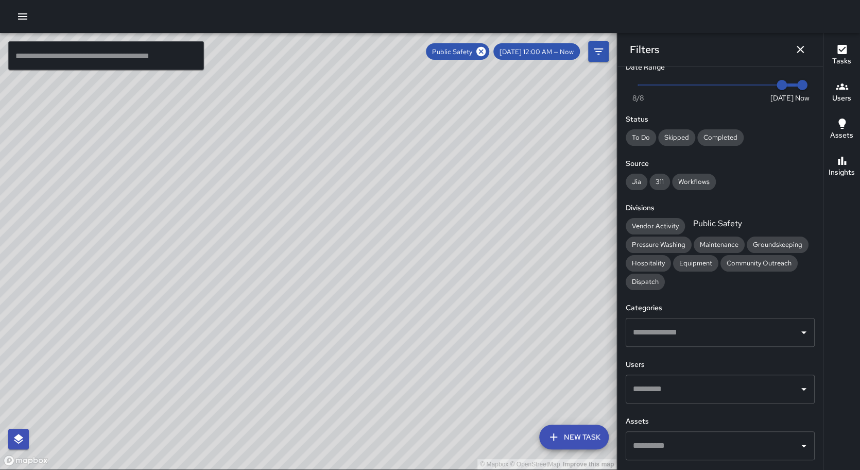
drag, startPoint x: 302, startPoint y: 317, endPoint x: 308, endPoint y: 288, distance: 28.9
click at [308, 288] on div "© Mapbox © OpenStreetMap Improve this map" at bounding box center [308, 251] width 617 height 436
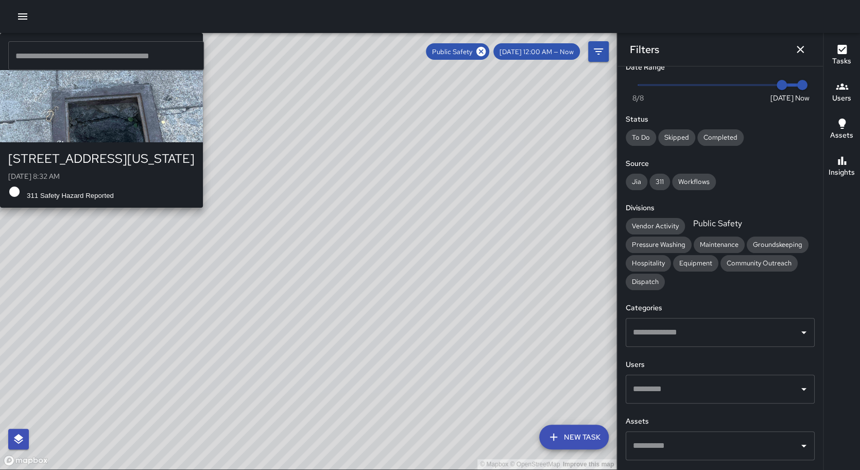
click at [165, 441] on div "© Mapbox © OpenStreetMap Improve this map M9 [PERSON_NAME] [GEOGRAPHIC_DATA][ST…" at bounding box center [308, 251] width 617 height 436
click at [268, 440] on div "© Mapbox © OpenStreetMap Improve this map M9 [PERSON_NAME] [GEOGRAPHIC_DATA][ST…" at bounding box center [308, 251] width 617 height 436
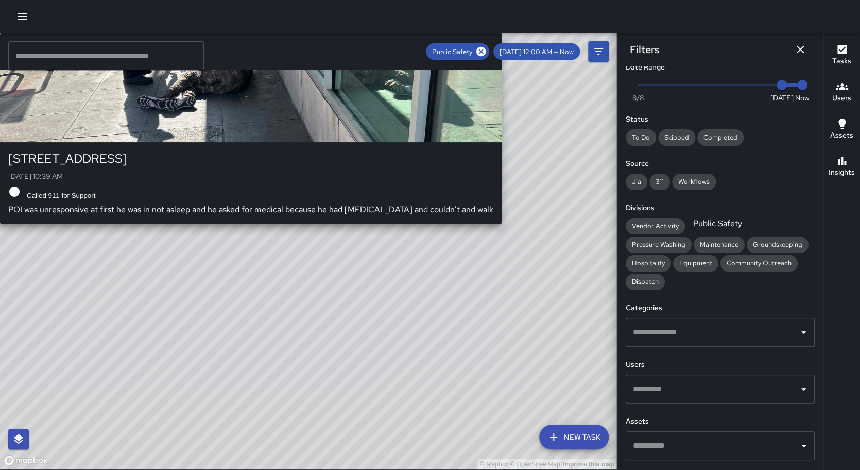
click at [238, 326] on div "© Mapbox © OpenStreetMap Improve this map C5 Cobra [GEOGRAPHIC_DATA][STREET_ADD…" at bounding box center [308, 251] width 617 height 436
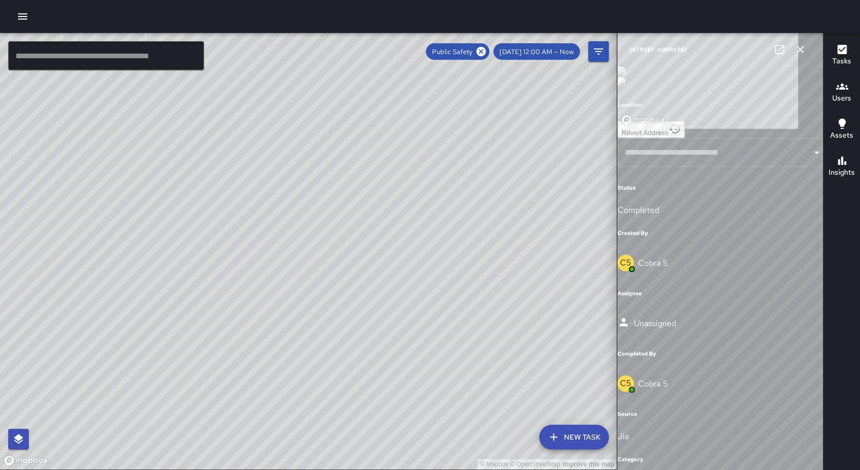
type input "**********"
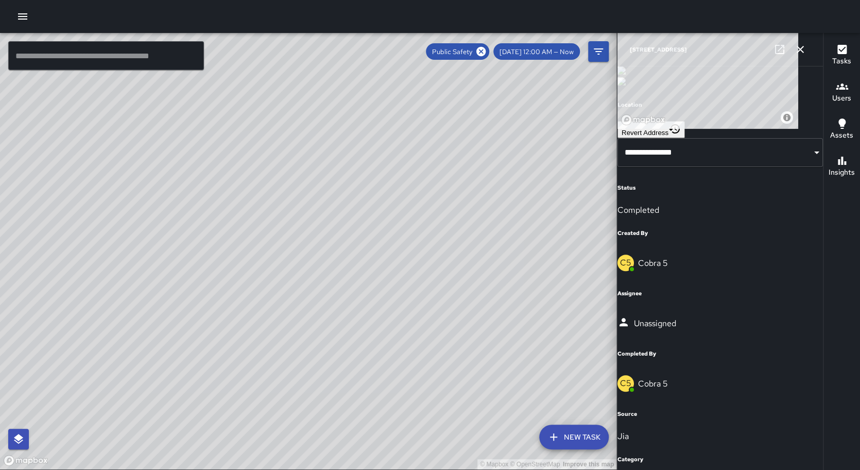
click at [779, 50] on icon at bounding box center [780, 49] width 12 height 12
click at [486, 48] on icon at bounding box center [480, 51] width 9 height 9
drag, startPoint x: 401, startPoint y: 377, endPoint x: 342, endPoint y: 345, distance: 67.5
click at [342, 345] on div "© Mapbox © OpenStreetMap Improve this map" at bounding box center [308, 251] width 617 height 436
click at [803, 52] on icon "button" at bounding box center [800, 49] width 12 height 12
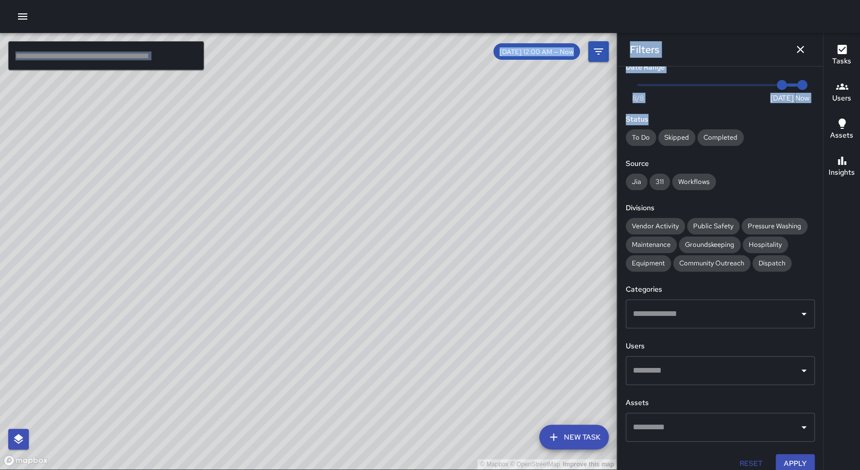
drag, startPoint x: 421, startPoint y: 170, endPoint x: 656, endPoint y: 127, distance: 238.4
click at [663, 126] on div "© Mapbox © OpenStreetMap Improve this map ​ New Task [DATE] 12:00 AM — Now Map …" at bounding box center [430, 251] width 860 height 437
click at [329, 103] on div "© Mapbox © OpenStreetMap Improve this map" at bounding box center [308, 251] width 617 height 436
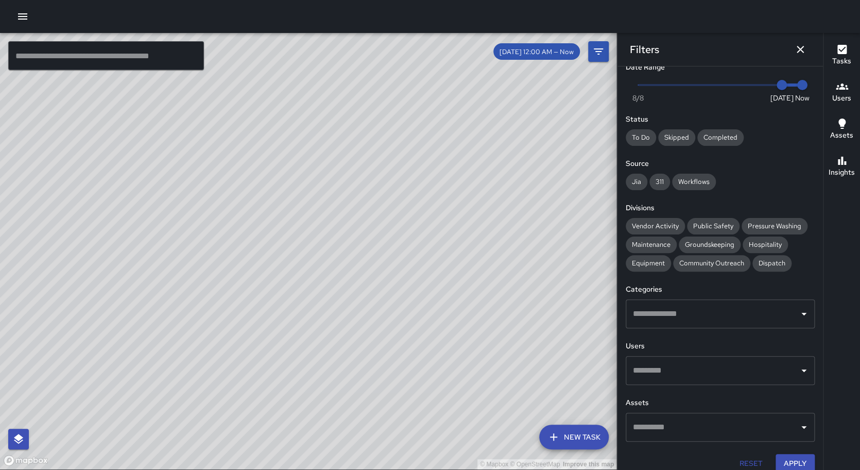
drag, startPoint x: 176, startPoint y: 83, endPoint x: 350, endPoint y: 264, distance: 251.0
click at [353, 266] on div "© Mapbox © OpenStreetMap Improve this map" at bounding box center [308, 251] width 617 height 436
drag, startPoint x: 357, startPoint y: 169, endPoint x: 338, endPoint y: 304, distance: 136.4
click at [340, 351] on div "© Mapbox © OpenStreetMap Improve this map" at bounding box center [308, 251] width 617 height 436
drag, startPoint x: 297, startPoint y: 188, endPoint x: 328, endPoint y: 353, distance: 167.8
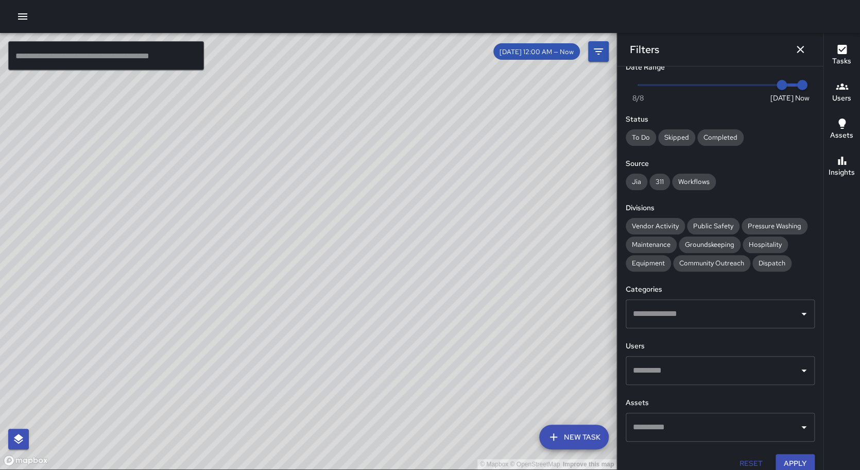
click at [329, 354] on div "© Mapbox © OpenStreetMap Improve this map" at bounding box center [308, 251] width 617 height 436
click at [299, 218] on div "© Mapbox © OpenStreetMap Improve this map S1 [GEOGRAPHIC_DATA][STREET_ADDRESS][…" at bounding box center [308, 251] width 617 height 436
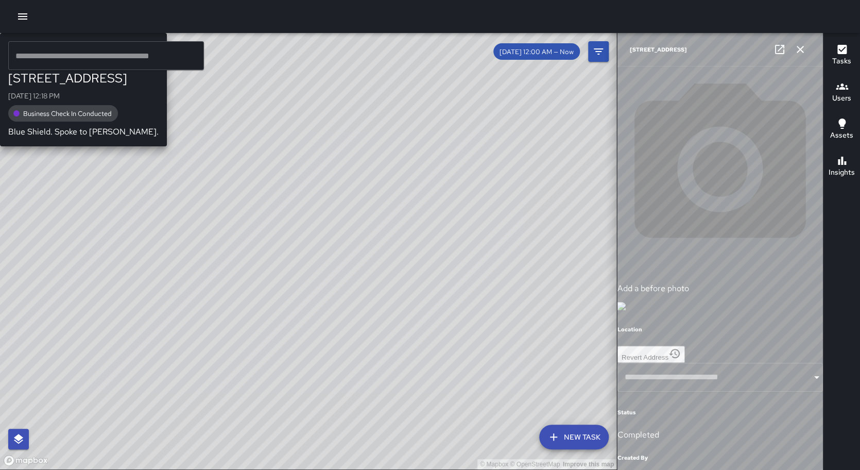
type input "**********"
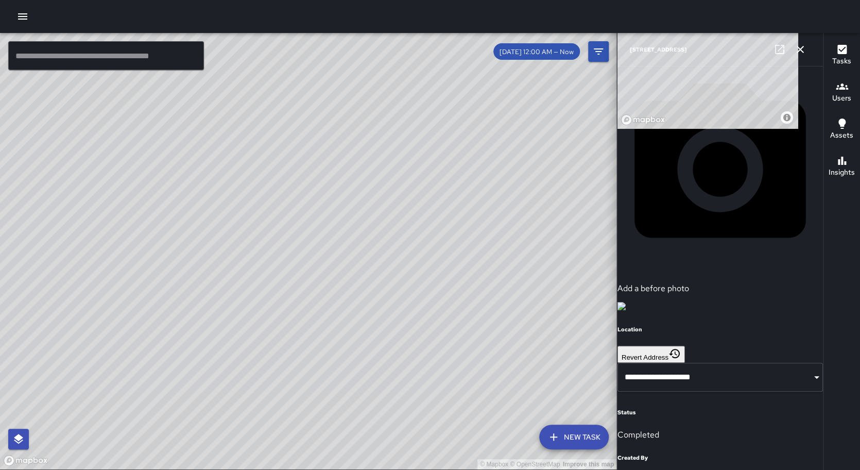
drag, startPoint x: 279, startPoint y: 261, endPoint x: 268, endPoint y: 261, distance: 10.8
click at [278, 261] on div "© Mapbox © OpenStreetMap Improve this map S1 Sierra [STREET_ADDRESS][GEOGRAPHIC…" at bounding box center [308, 251] width 617 height 436
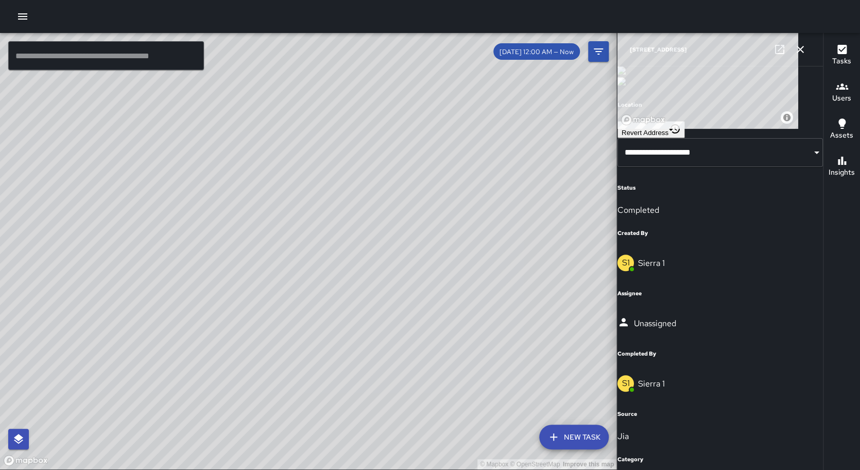
click at [778, 52] on icon at bounding box center [779, 49] width 9 height 9
click at [797, 48] on icon "button" at bounding box center [800, 49] width 12 height 12
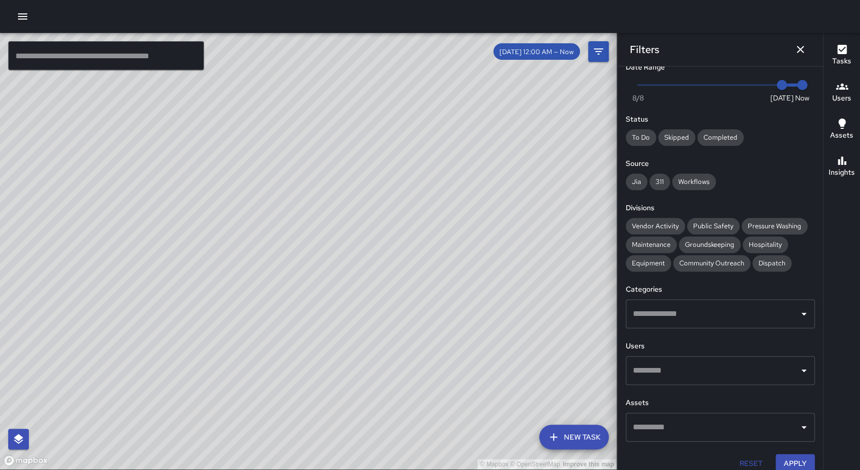
click at [742, 460] on button "Reset" at bounding box center [751, 463] width 33 height 19
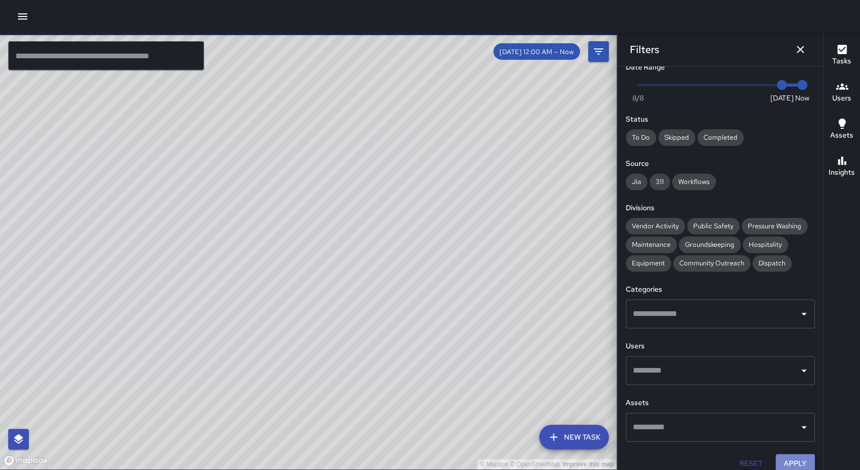
click at [788, 463] on button "Apply" at bounding box center [795, 463] width 39 height 19
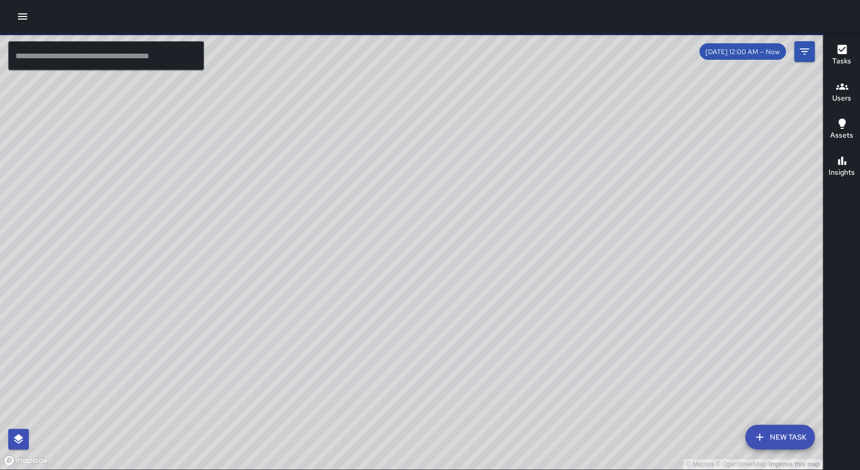
drag, startPoint x: 595, startPoint y: 397, endPoint x: 513, endPoint y: 336, distance: 102.4
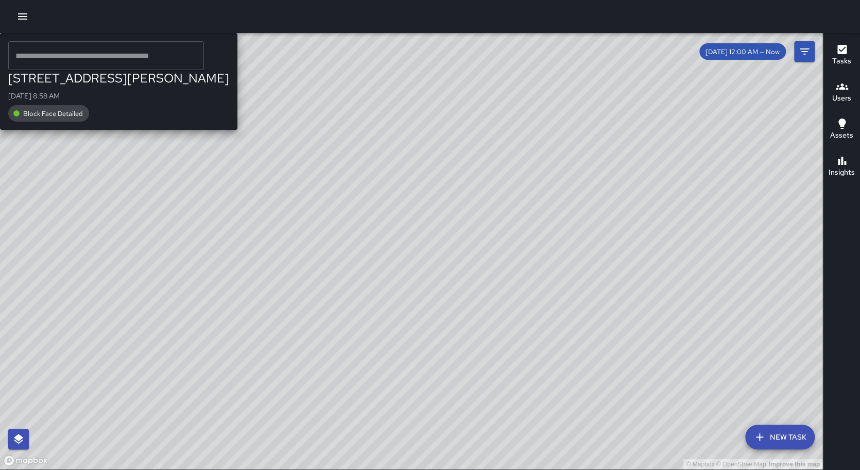
drag, startPoint x: 689, startPoint y: 360, endPoint x: 378, endPoint y: 340, distance: 311.8
click at [378, 340] on div "© Mapbox © OpenStreetMap Improve this map M8 [PERSON_NAME] 8 [GEOGRAPHIC_DATA][…" at bounding box center [411, 251] width 823 height 436
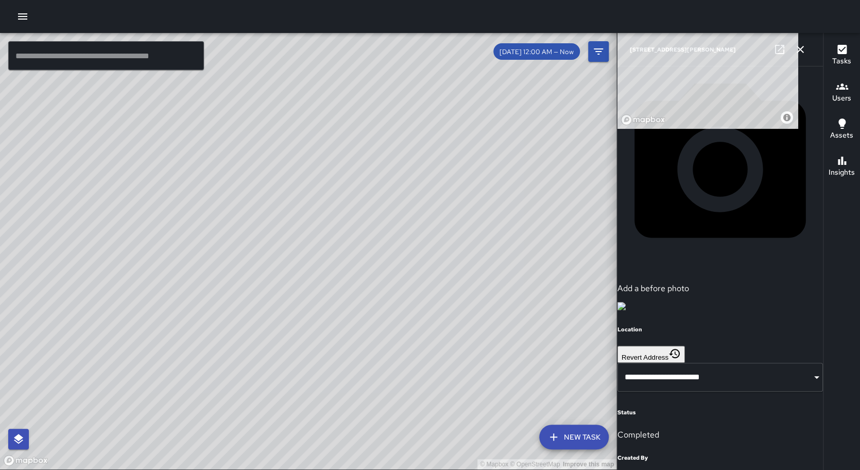
click at [793, 52] on button "button" at bounding box center [800, 49] width 21 height 21
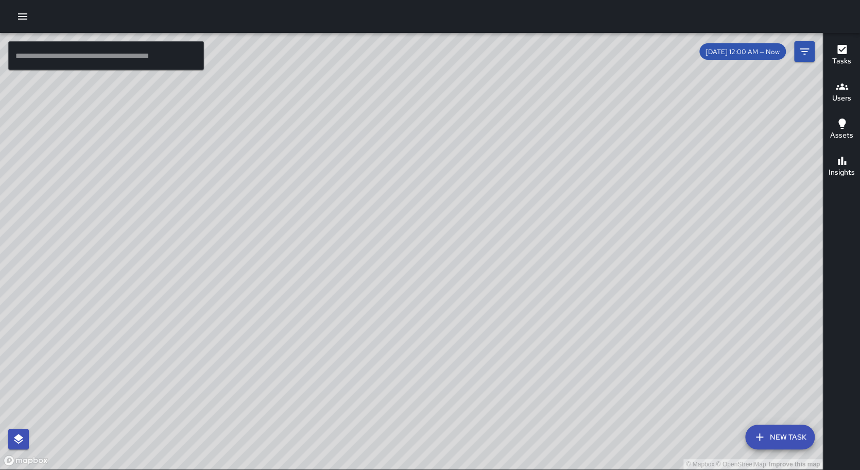
drag, startPoint x: 749, startPoint y: 263, endPoint x: 594, endPoint y: 332, distance: 169.5
click at [594, 332] on div "© Mapbox © OpenStreetMap Improve this map" at bounding box center [411, 251] width 823 height 436
drag, startPoint x: 592, startPoint y: 329, endPoint x: 567, endPoint y: 319, distance: 27.6
click at [583, 325] on div "© Mapbox © OpenStreetMap Improve this map" at bounding box center [411, 251] width 823 height 436
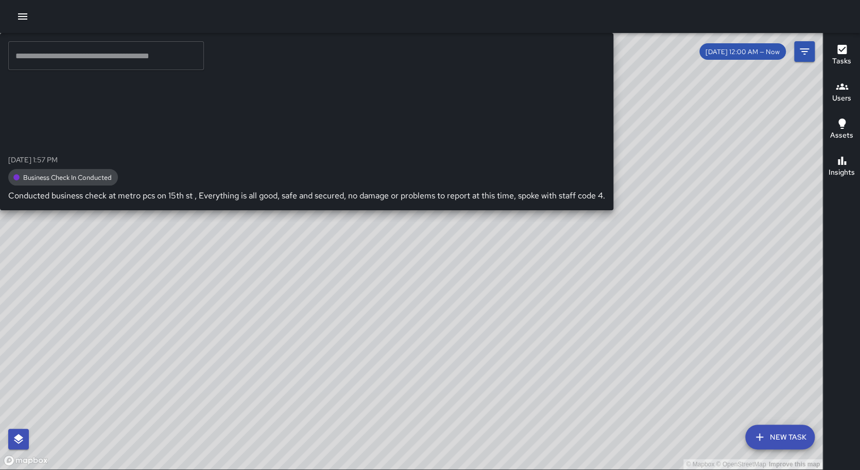
drag, startPoint x: 552, startPoint y: 305, endPoint x: 510, endPoint y: 281, distance: 47.8
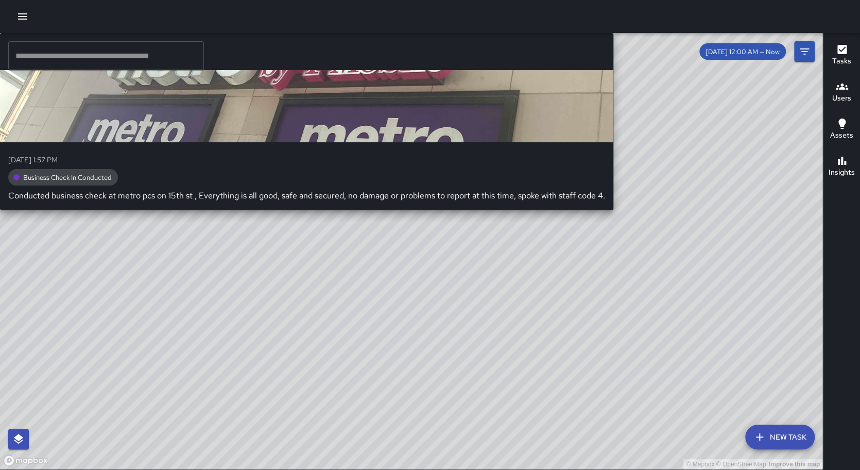
click at [505, 282] on div "© Mapbox © OpenStreetMap Improve this map S4 Sierra 4 [DATE] 1:57 PM Business C…" at bounding box center [411, 251] width 823 height 436
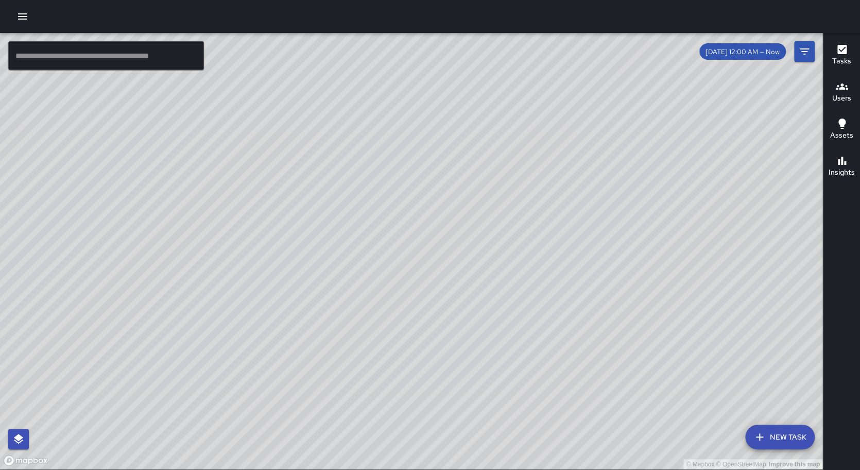
drag, startPoint x: 660, startPoint y: 357, endPoint x: 643, endPoint y: 373, distance: 23.3
click at [643, 373] on div "© Mapbox © OpenStreetMap Improve this map" at bounding box center [411, 251] width 823 height 436
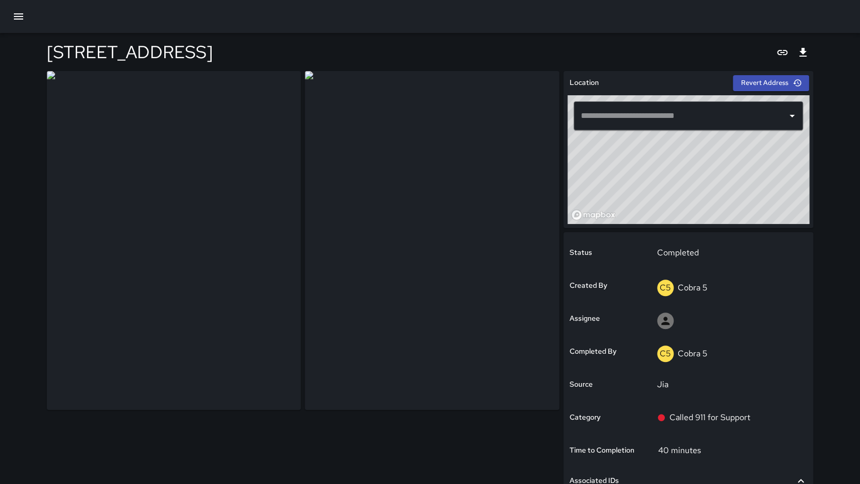
type input "**********"
